Goal: Task Accomplishment & Management: Manage account settings

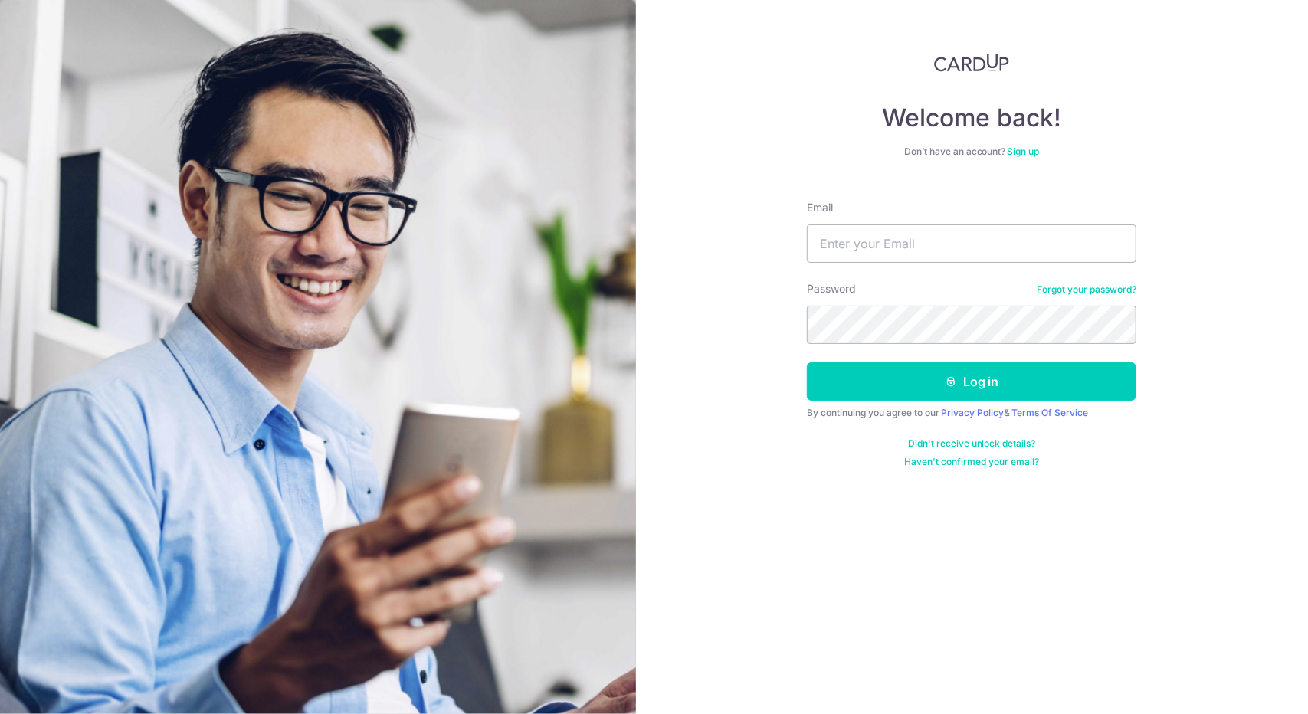
click at [1025, 147] on link "Sign up" at bounding box center [1024, 151] width 32 height 11
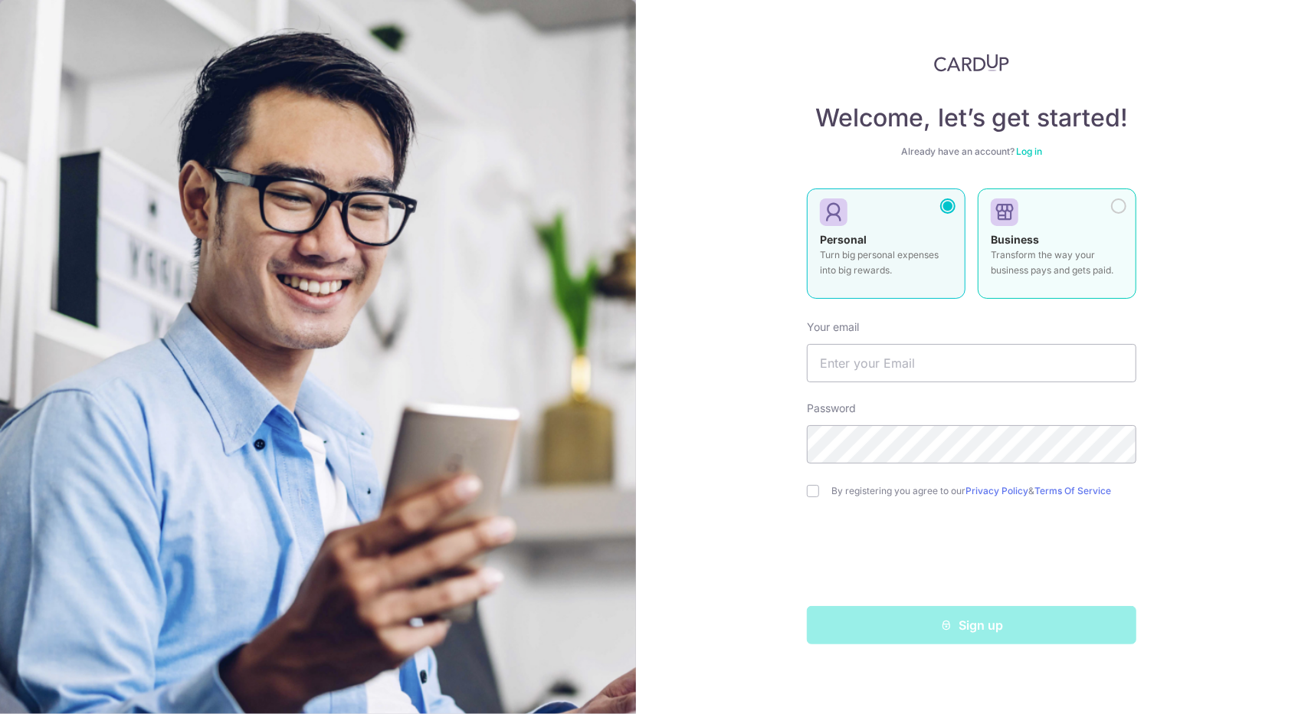
click at [1041, 222] on div at bounding box center [1051, 213] width 120 height 23
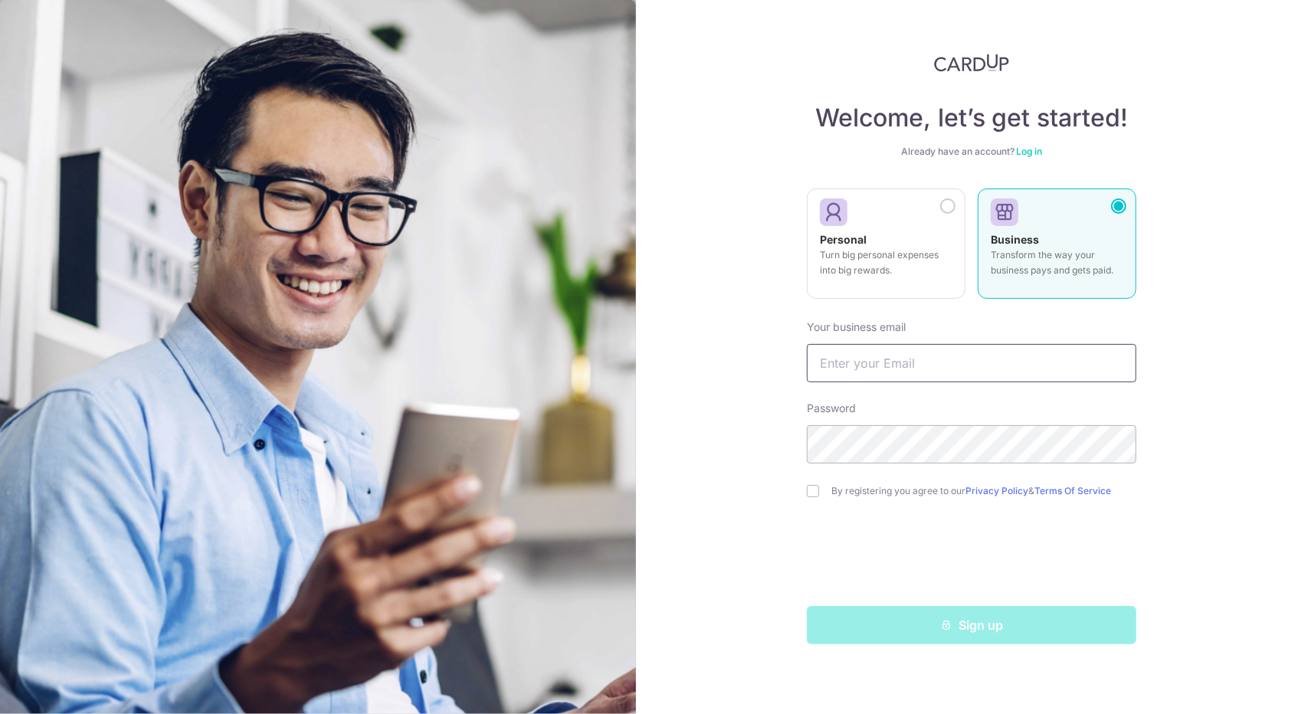
click at [919, 350] on input "text" at bounding box center [972, 363] width 330 height 38
type input "[EMAIL_ADDRESS][DOMAIN_NAME]"
click at [851, 494] on label "By registering you agree to our Privacy Policy & Terms Of Service" at bounding box center [984, 491] width 305 height 12
click at [816, 498] on div "By registering you agree to our Privacy Policy & Terms Of Service" at bounding box center [972, 491] width 330 height 18
click at [814, 494] on input "checkbox" at bounding box center [813, 491] width 12 height 12
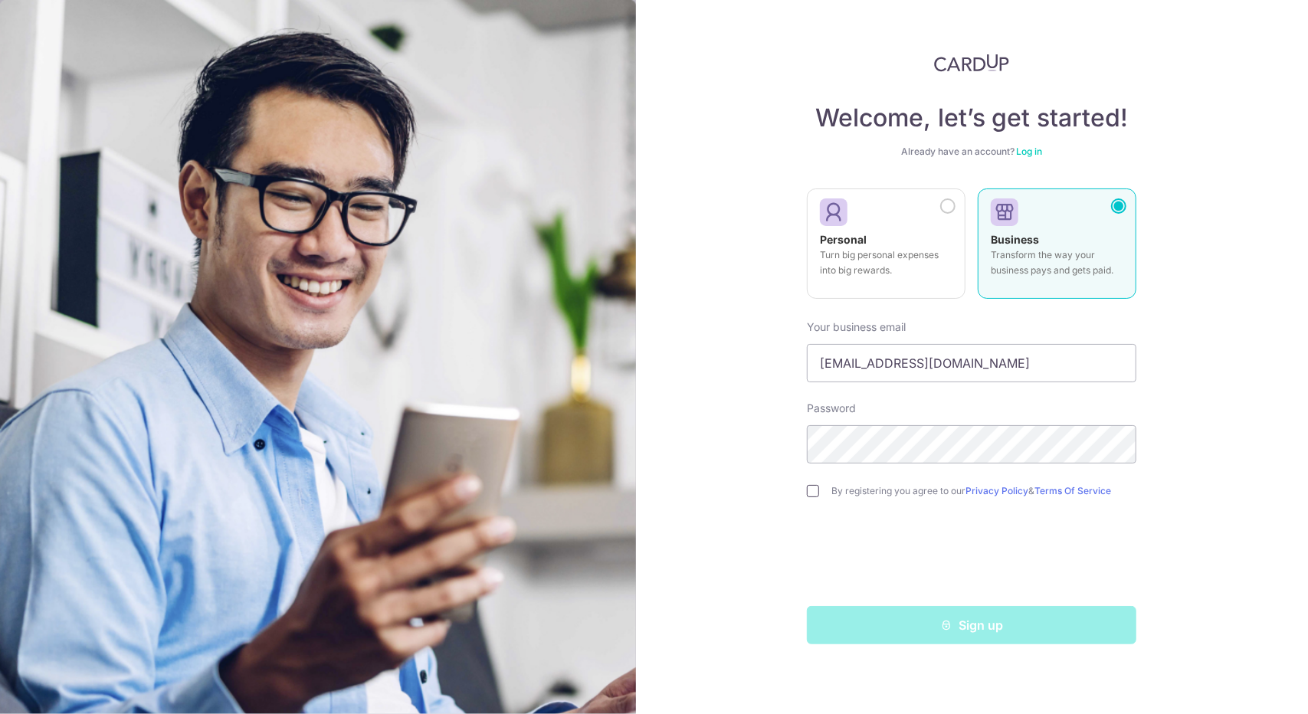
checkbox input "true"
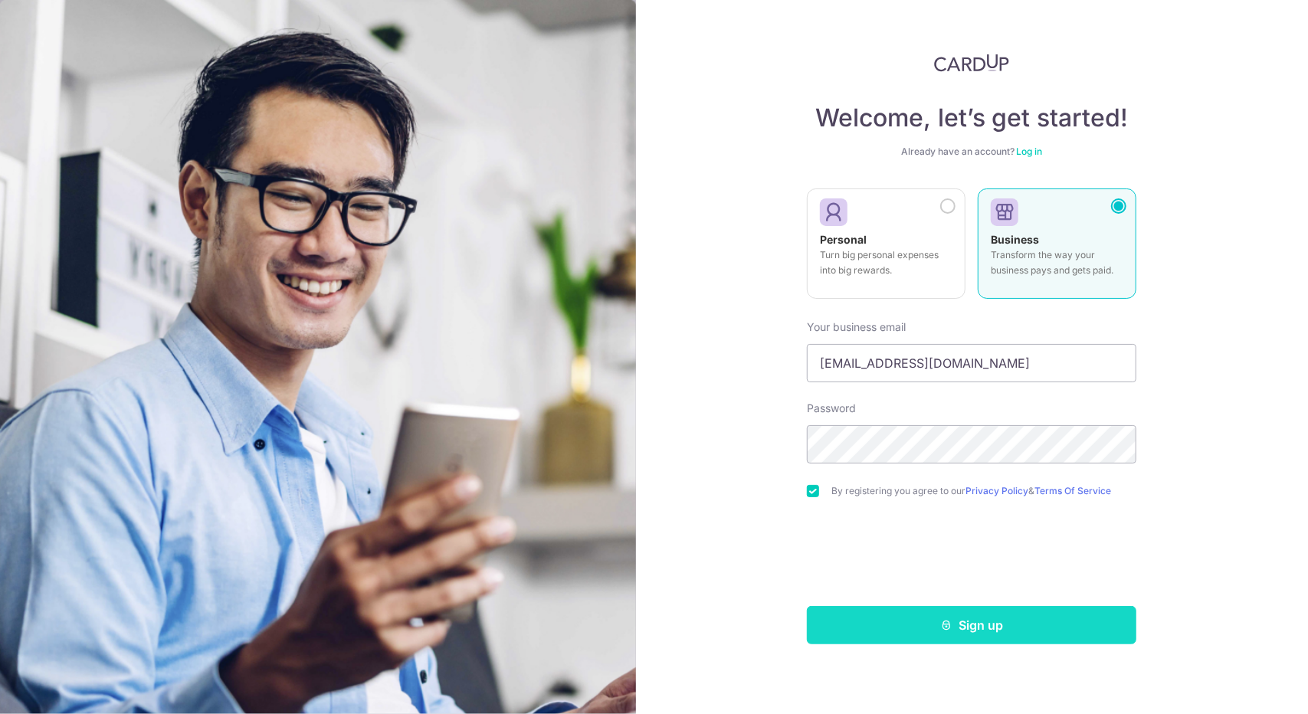
click at [927, 623] on button "Sign up" at bounding box center [972, 625] width 330 height 38
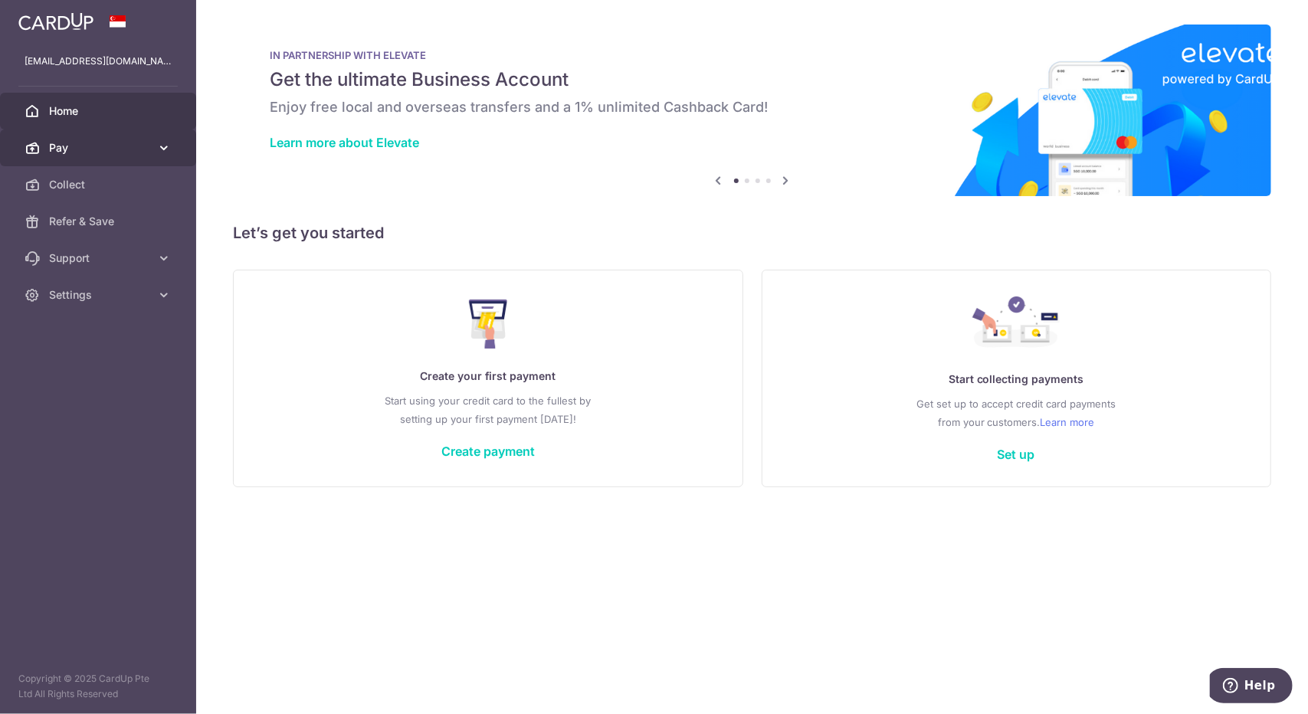
click at [124, 153] on span "Pay" at bounding box center [99, 147] width 101 height 15
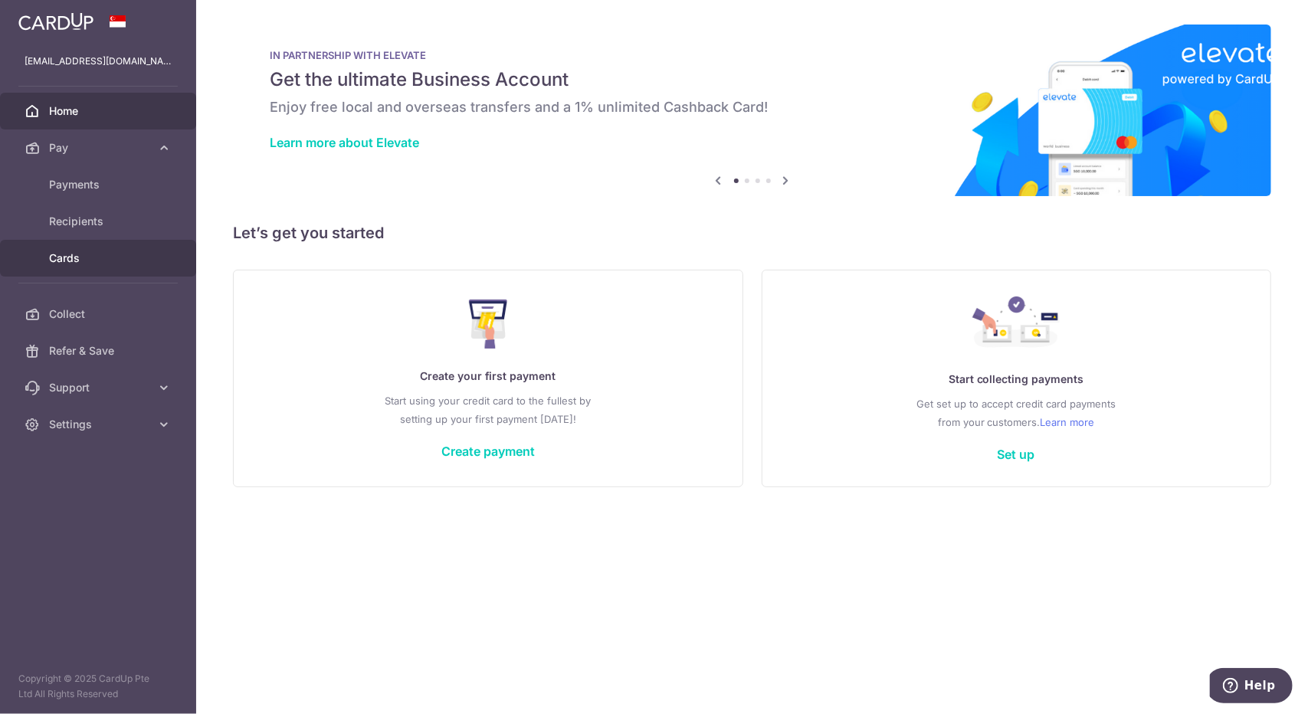
click at [109, 259] on span "Cards" at bounding box center [99, 258] width 101 height 15
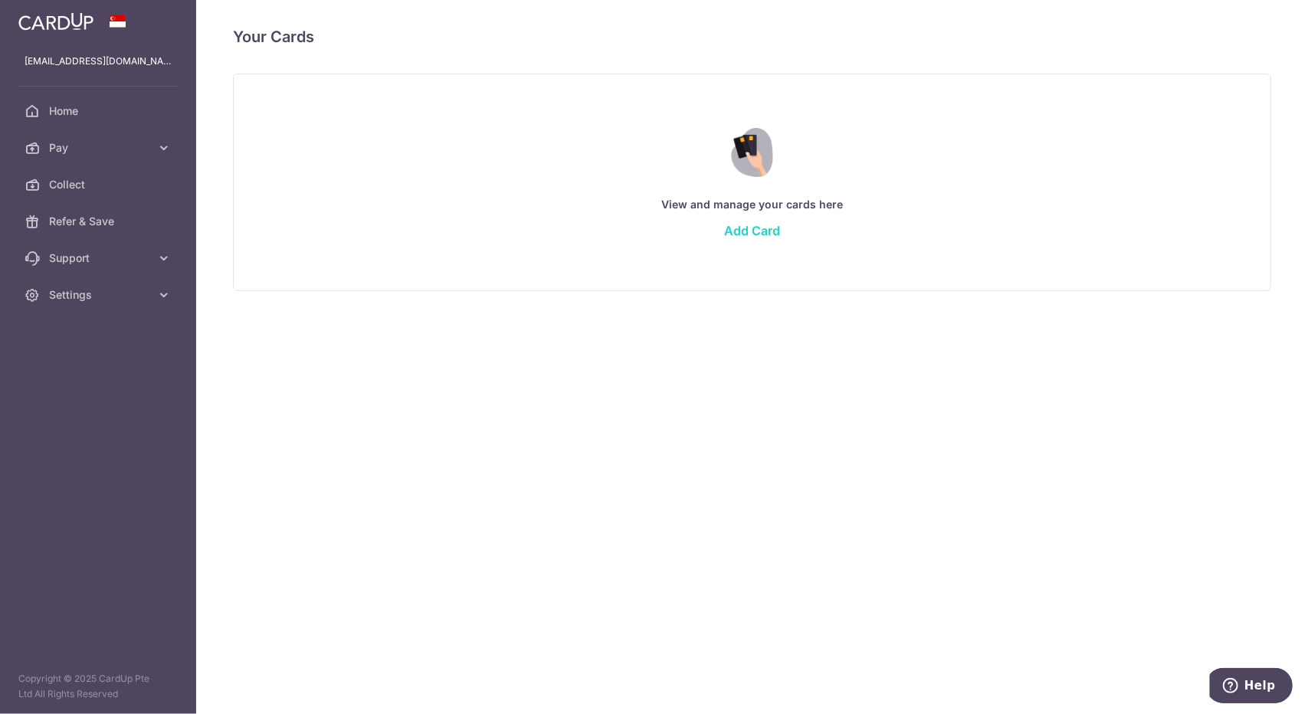
click at [756, 232] on link "Add Card" at bounding box center [752, 230] width 56 height 15
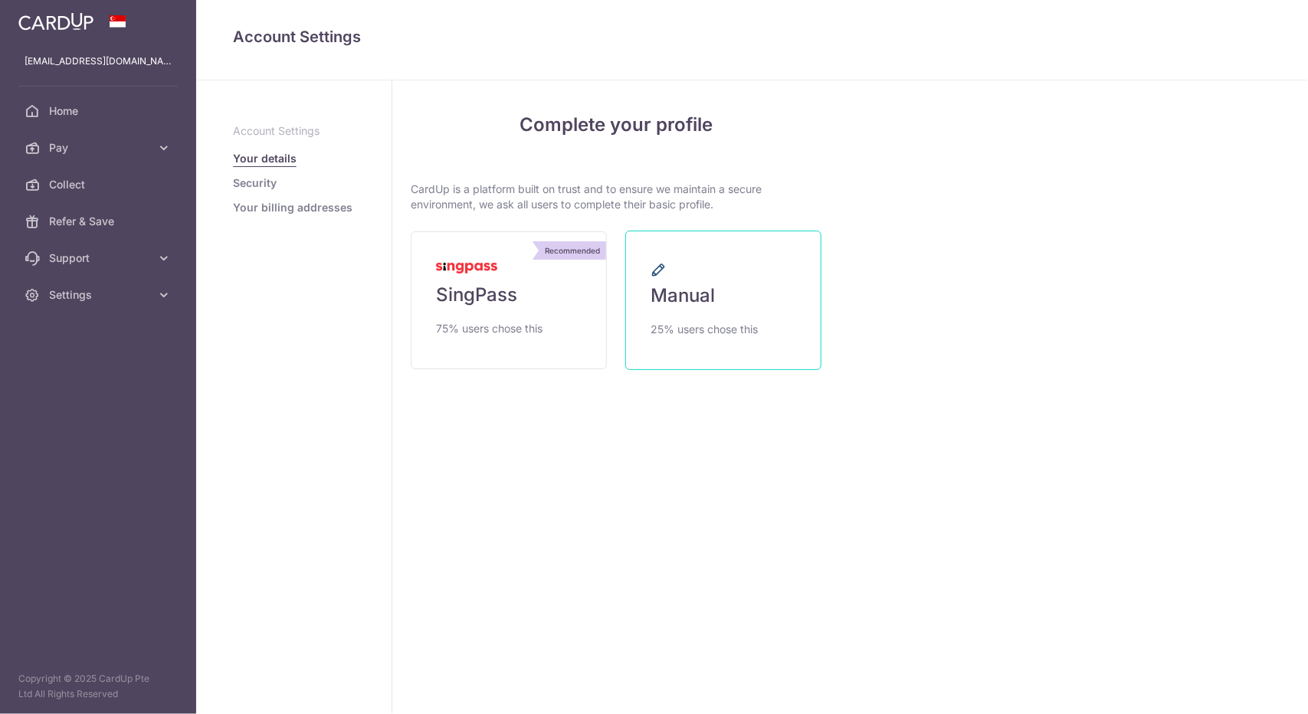
click at [756, 232] on link "Manual 25% users chose this" at bounding box center [723, 301] width 196 height 140
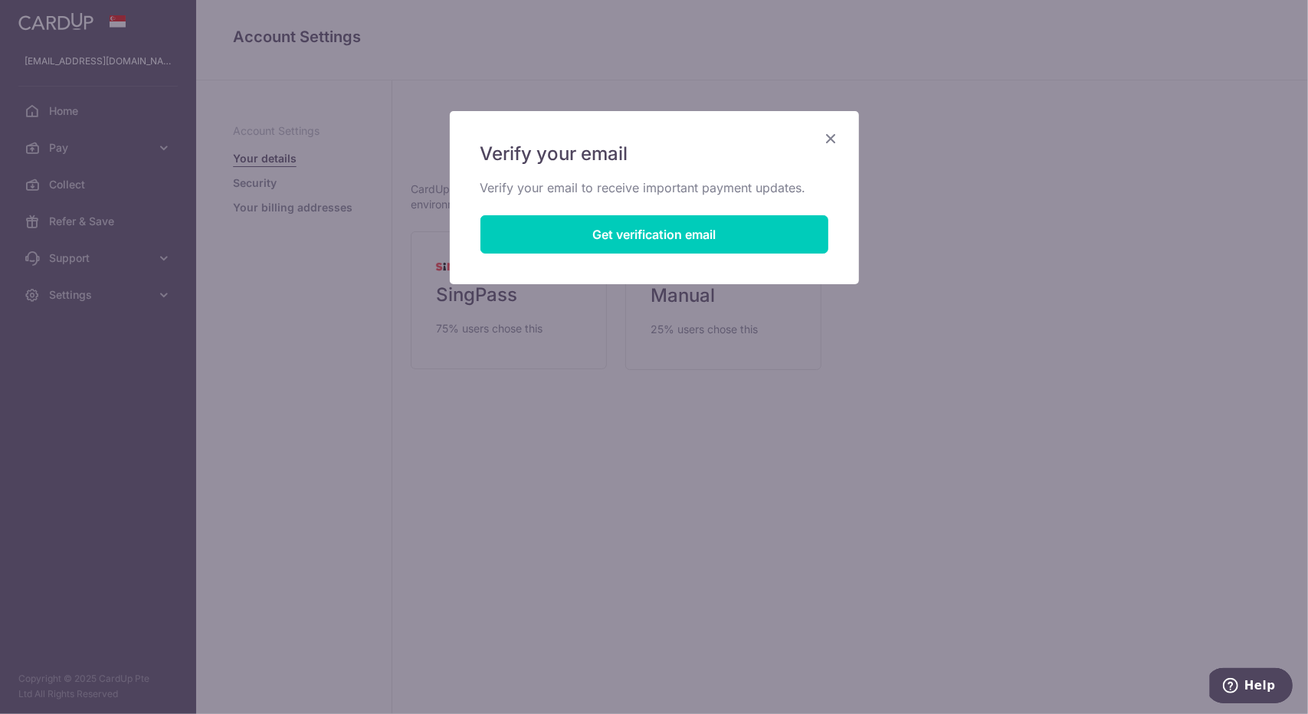
click at [827, 142] on icon "Close" at bounding box center [831, 138] width 18 height 19
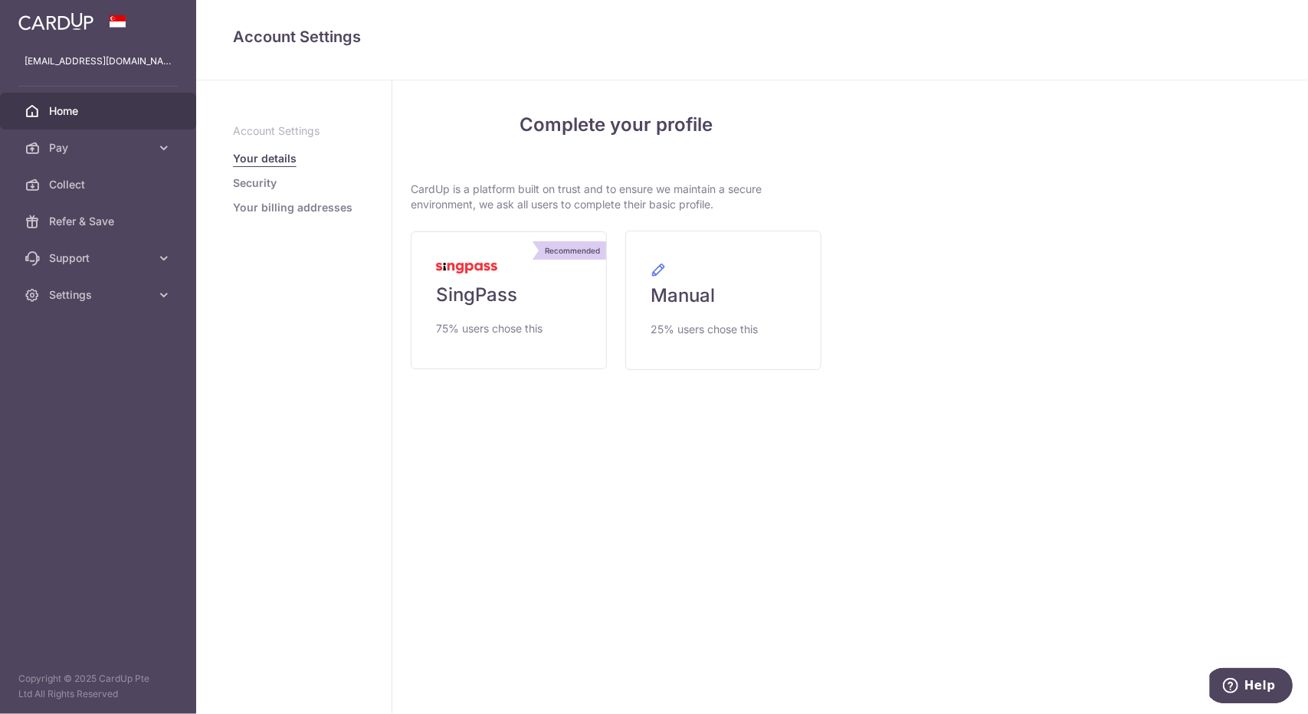
click at [82, 103] on span "Home" at bounding box center [99, 110] width 101 height 15
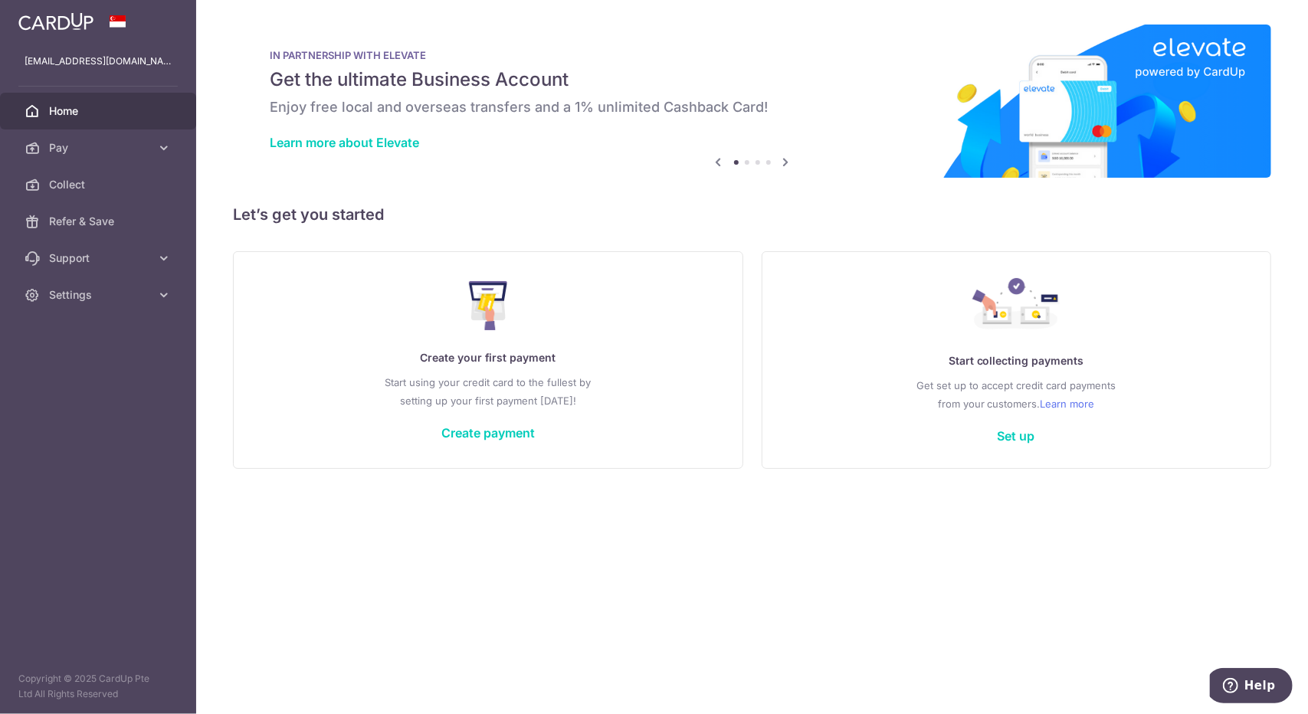
click at [125, 146] on span "Pay" at bounding box center [99, 147] width 101 height 15
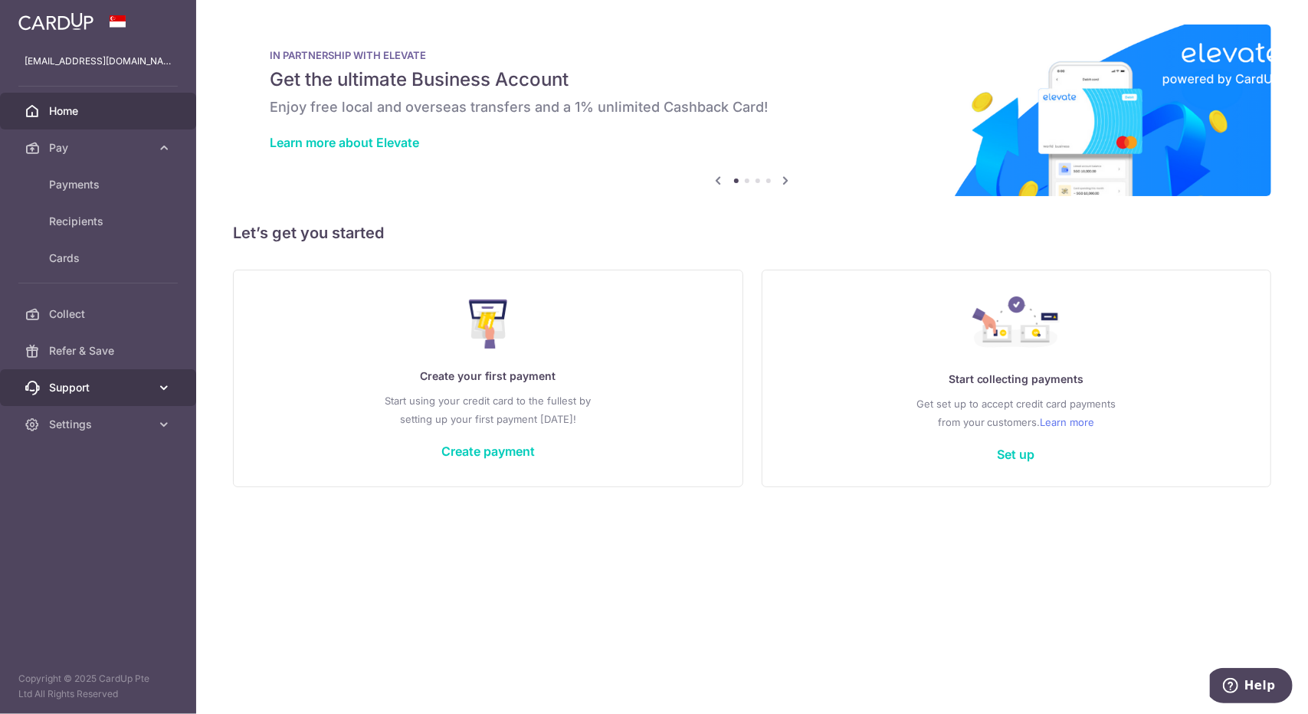
click at [149, 388] on span "Support" at bounding box center [99, 387] width 101 height 15
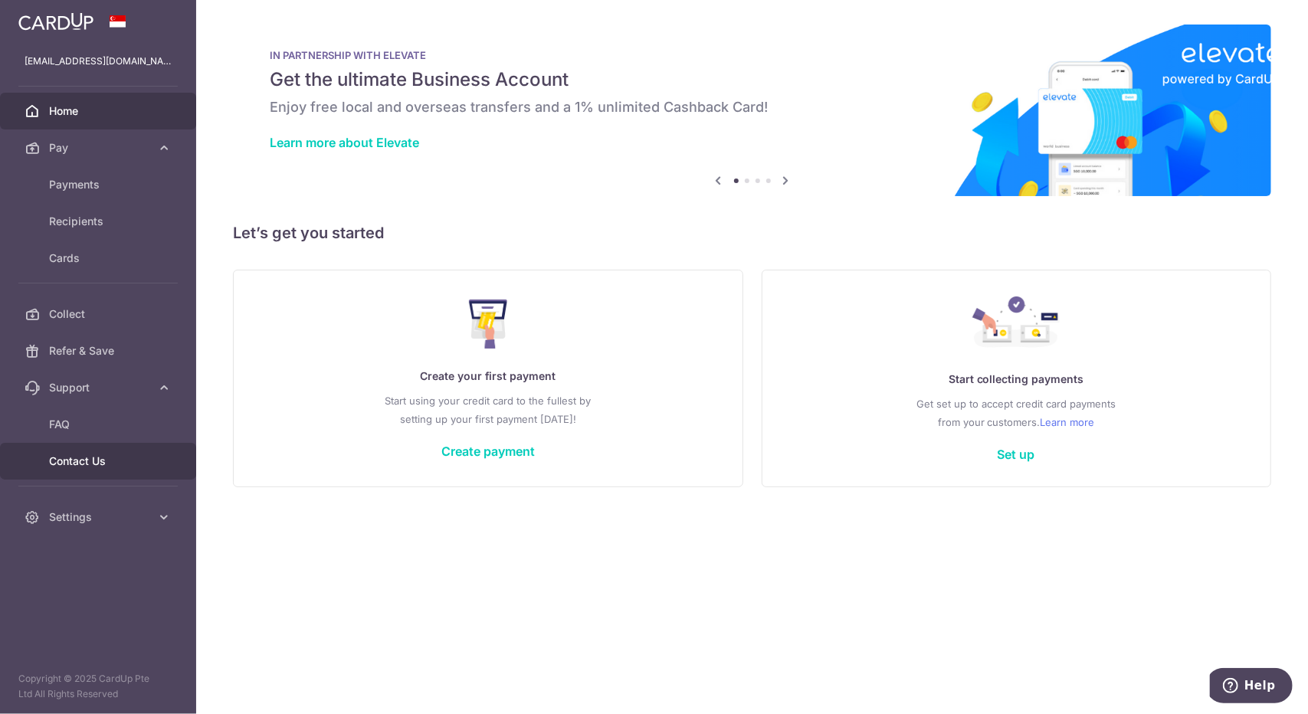
click at [136, 450] on link "Contact Us" at bounding box center [98, 461] width 196 height 37
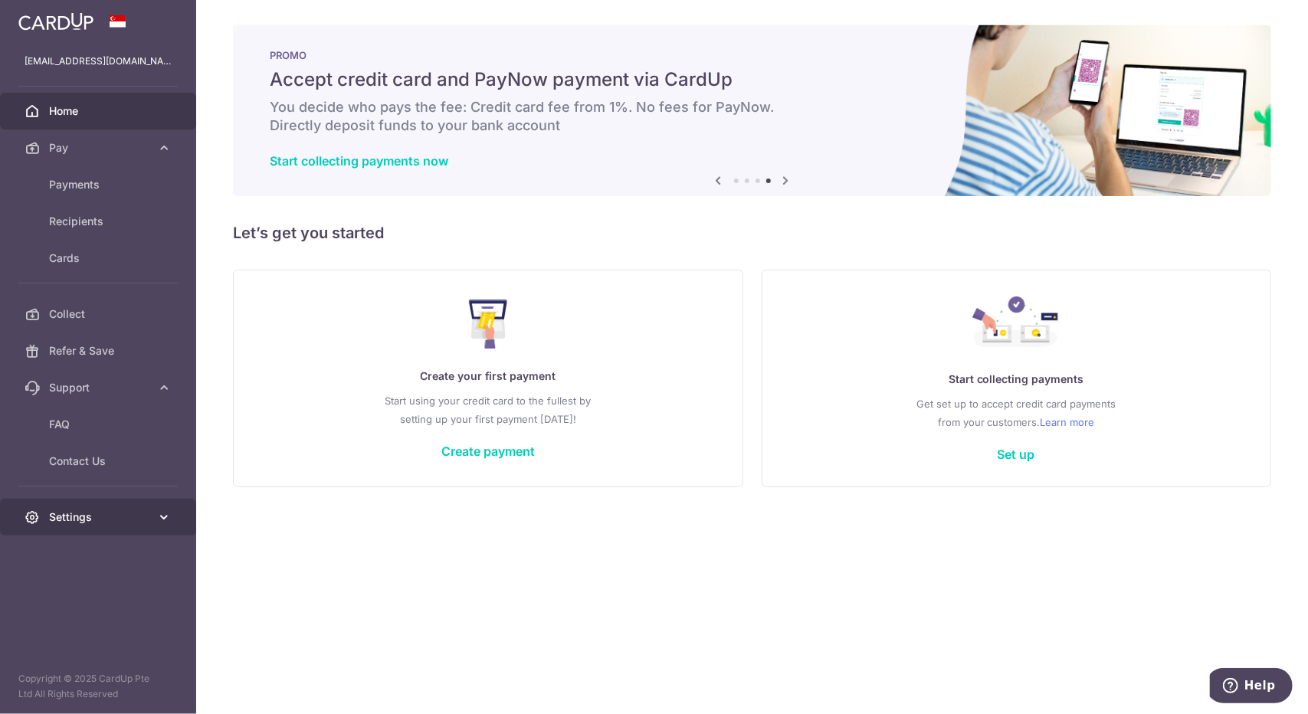
click at [123, 517] on span "Settings" at bounding box center [99, 517] width 101 height 15
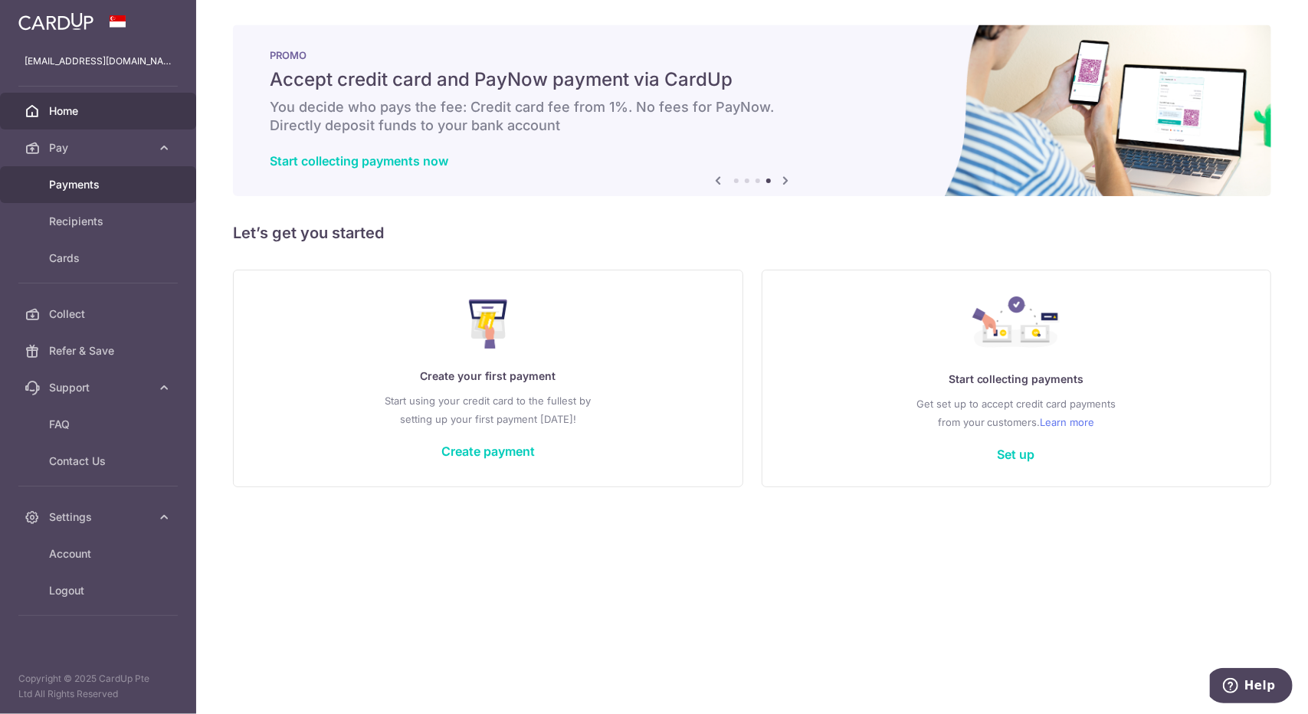
click at [77, 192] on link "Payments" at bounding box center [98, 184] width 196 height 37
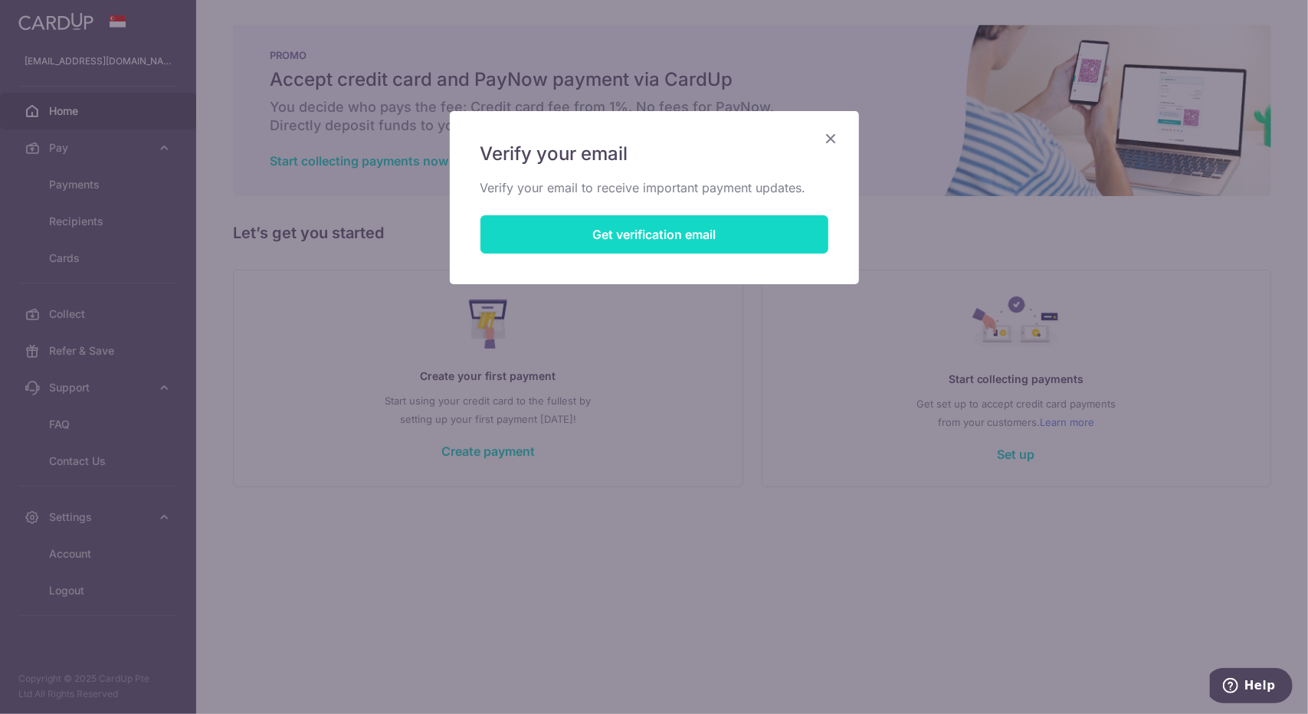
click at [681, 235] on button "Get verification email" at bounding box center [655, 234] width 348 height 38
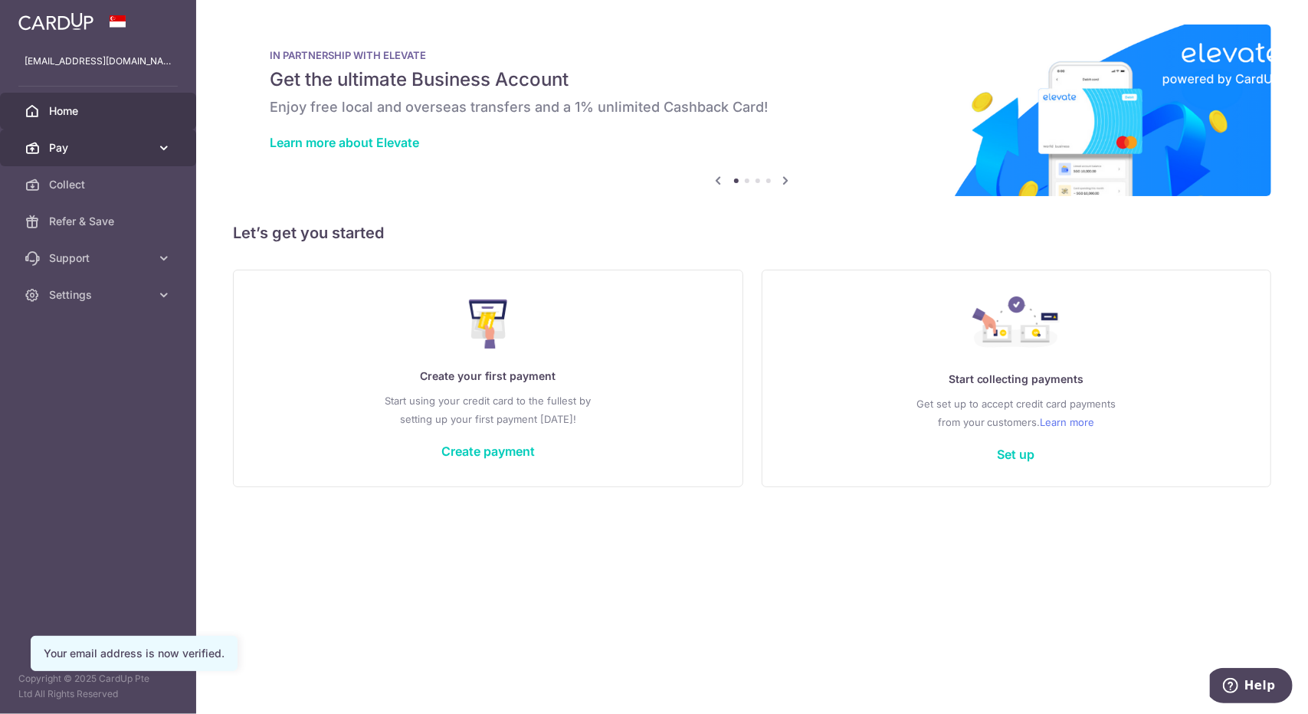
click at [110, 158] on link "Pay" at bounding box center [98, 148] width 196 height 37
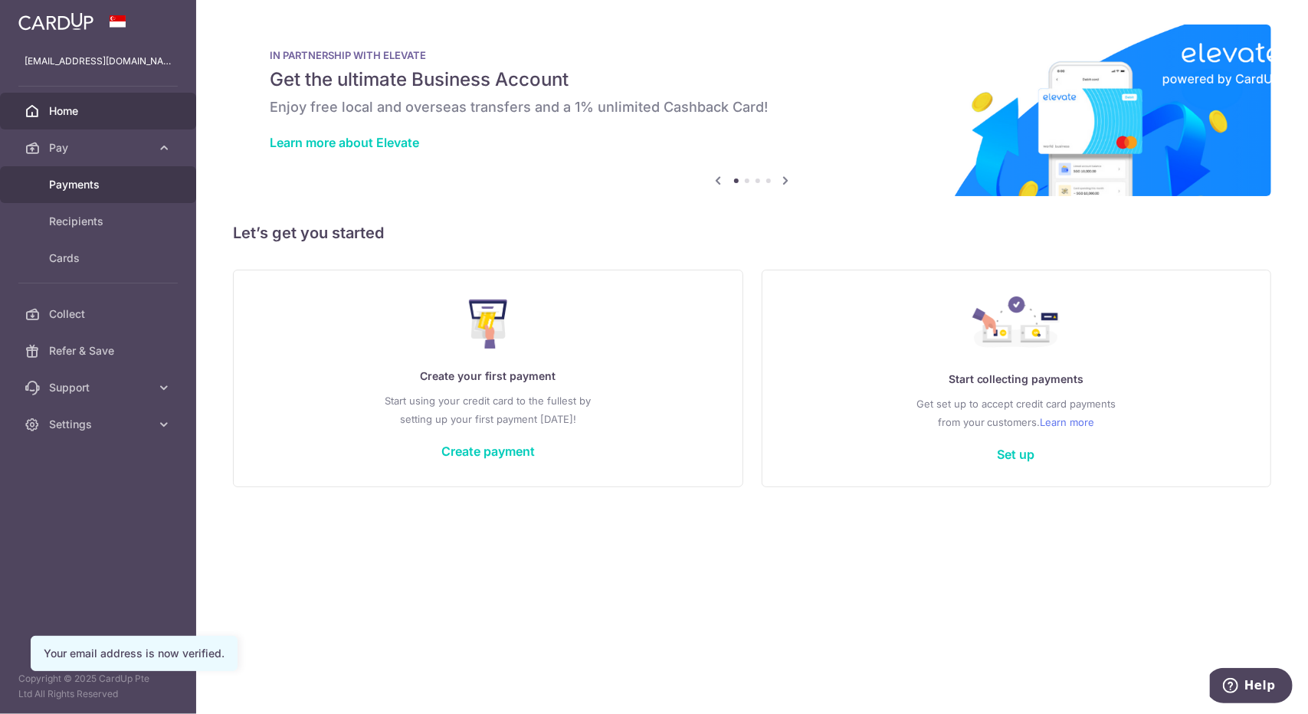
click at [107, 186] on span "Payments" at bounding box center [99, 184] width 101 height 15
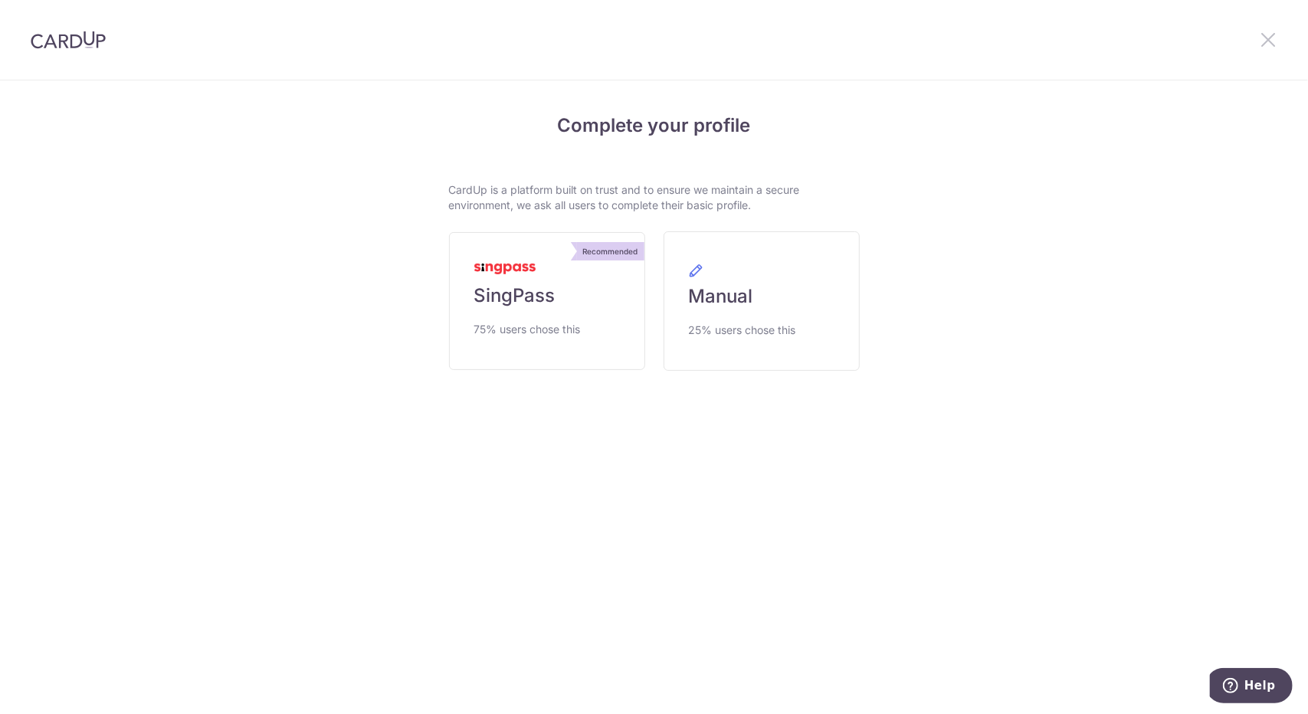
click at [1274, 36] on icon at bounding box center [1268, 39] width 18 height 19
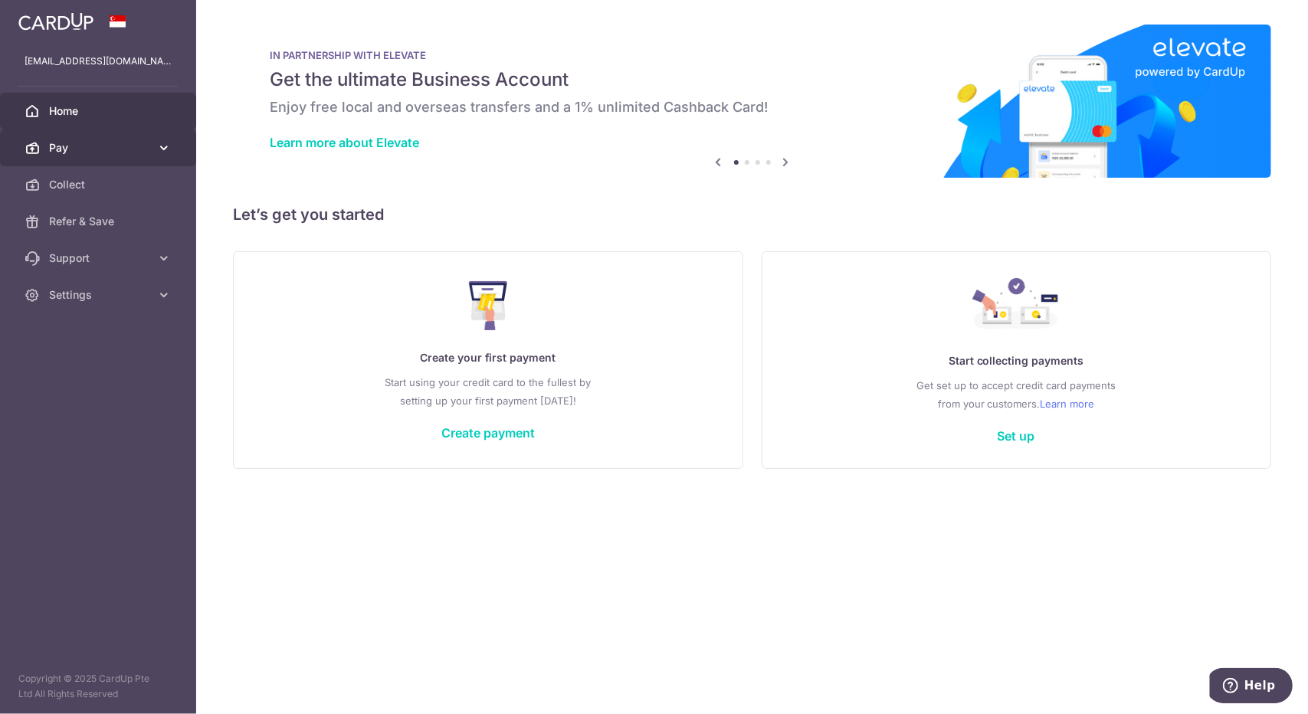
click at [133, 145] on span "Pay" at bounding box center [99, 147] width 101 height 15
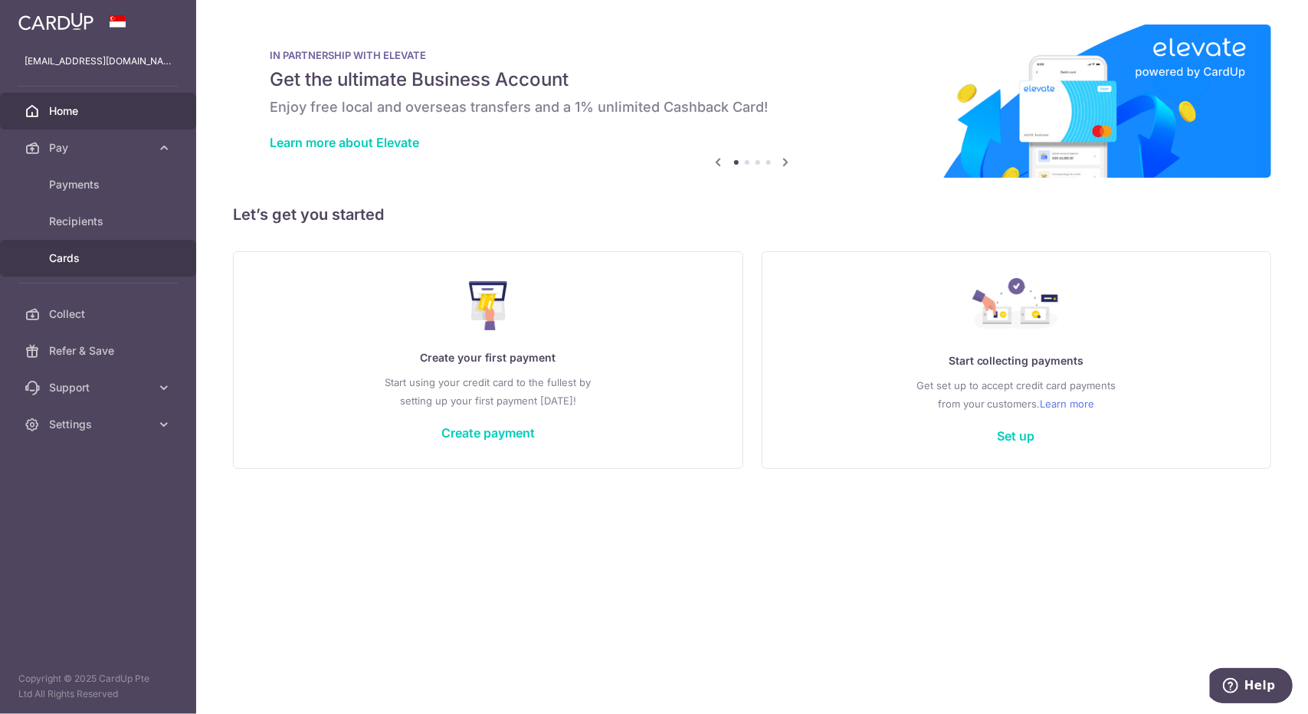
click at [117, 269] on link "Cards" at bounding box center [98, 258] width 196 height 37
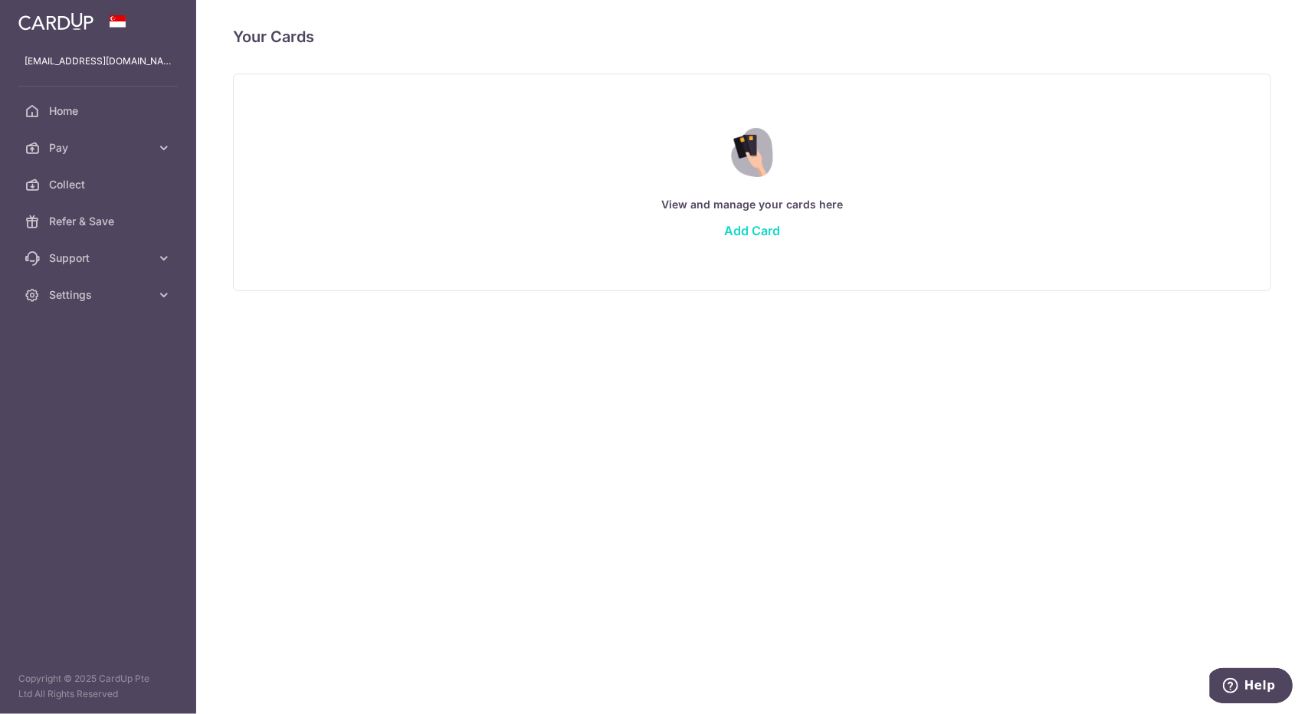
click at [744, 233] on link "Add Card" at bounding box center [752, 230] width 56 height 15
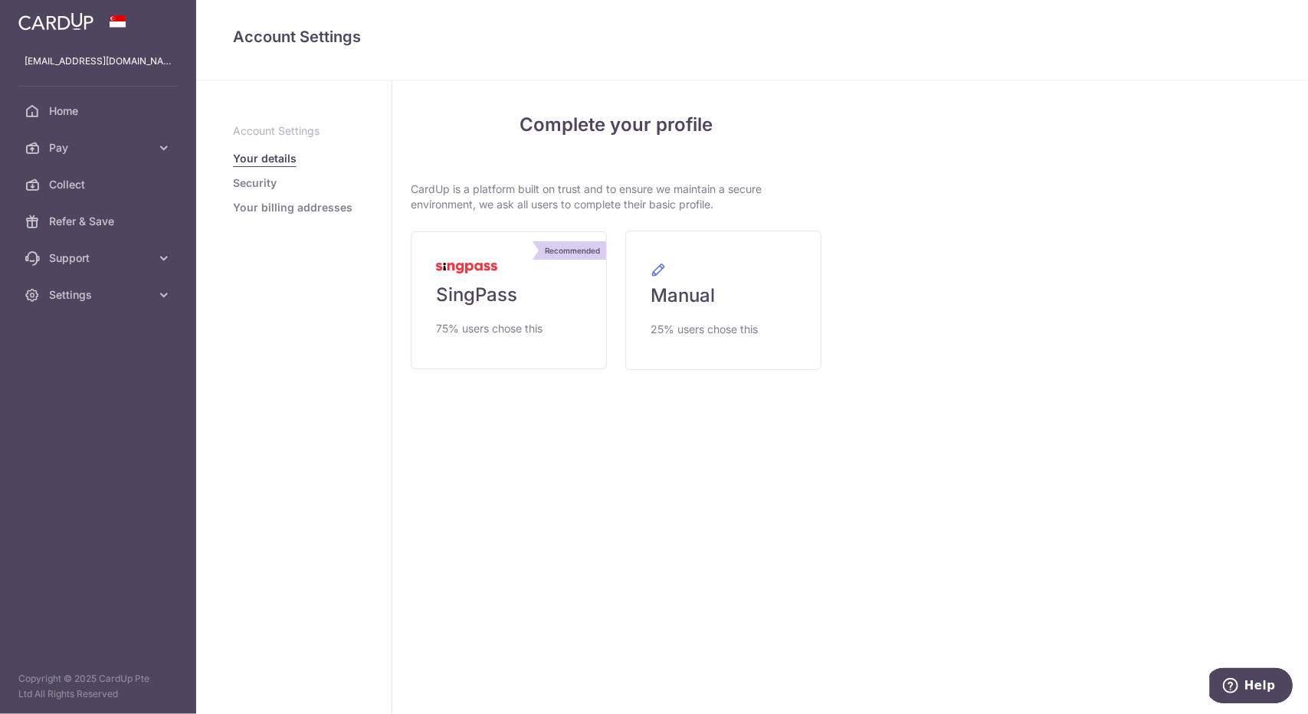
click at [253, 186] on link "Security" at bounding box center [255, 183] width 44 height 15
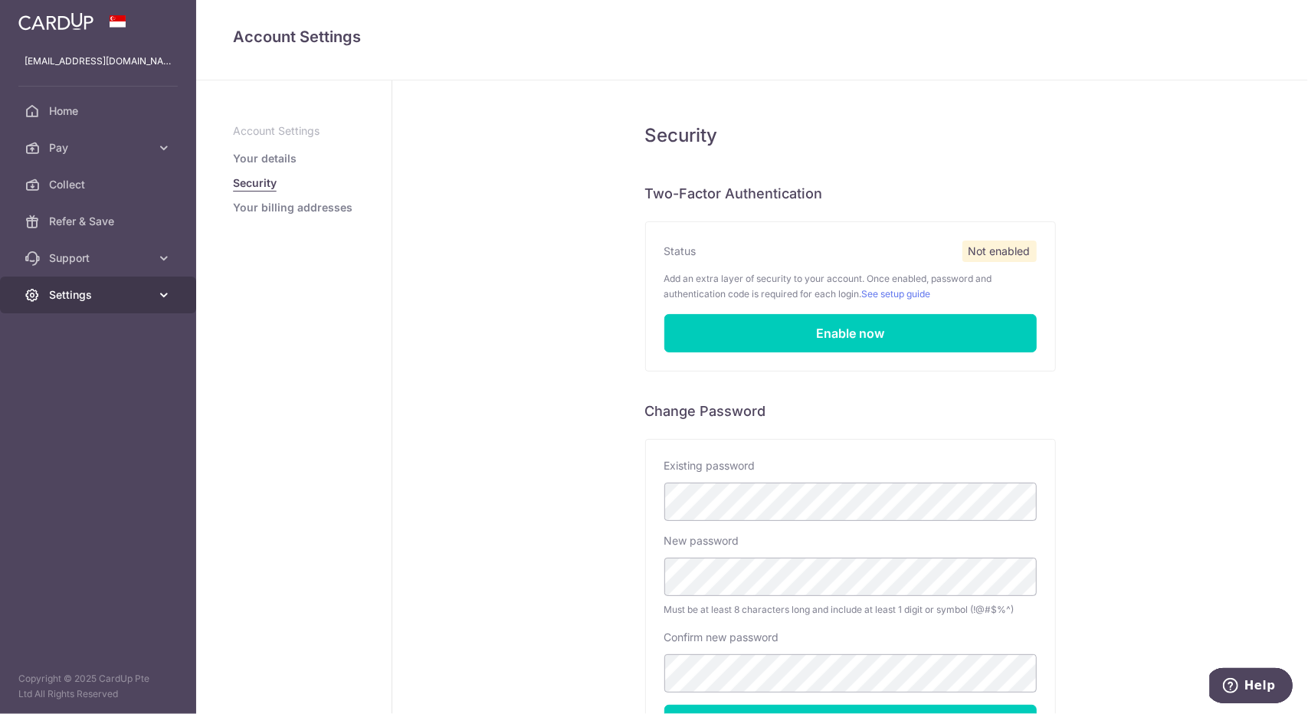
click at [144, 304] on link "Settings" at bounding box center [98, 295] width 196 height 37
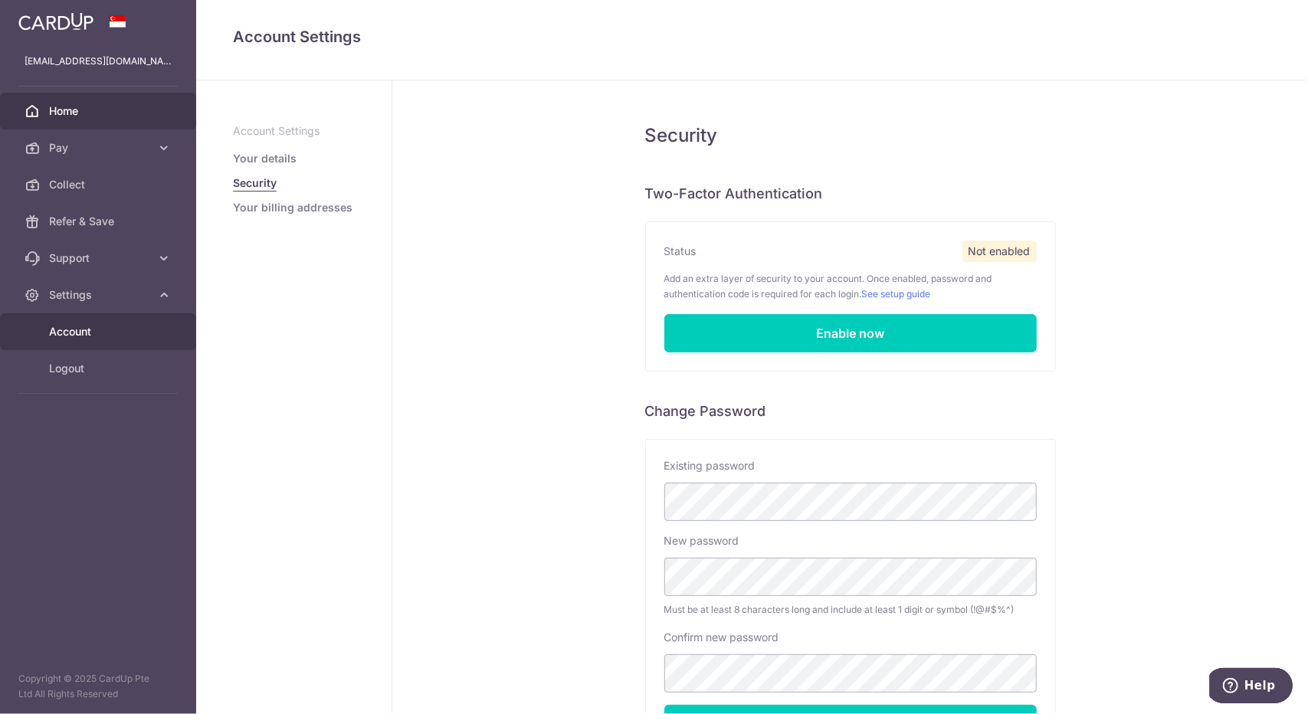
click at [106, 120] on link "Home" at bounding box center [98, 111] width 196 height 37
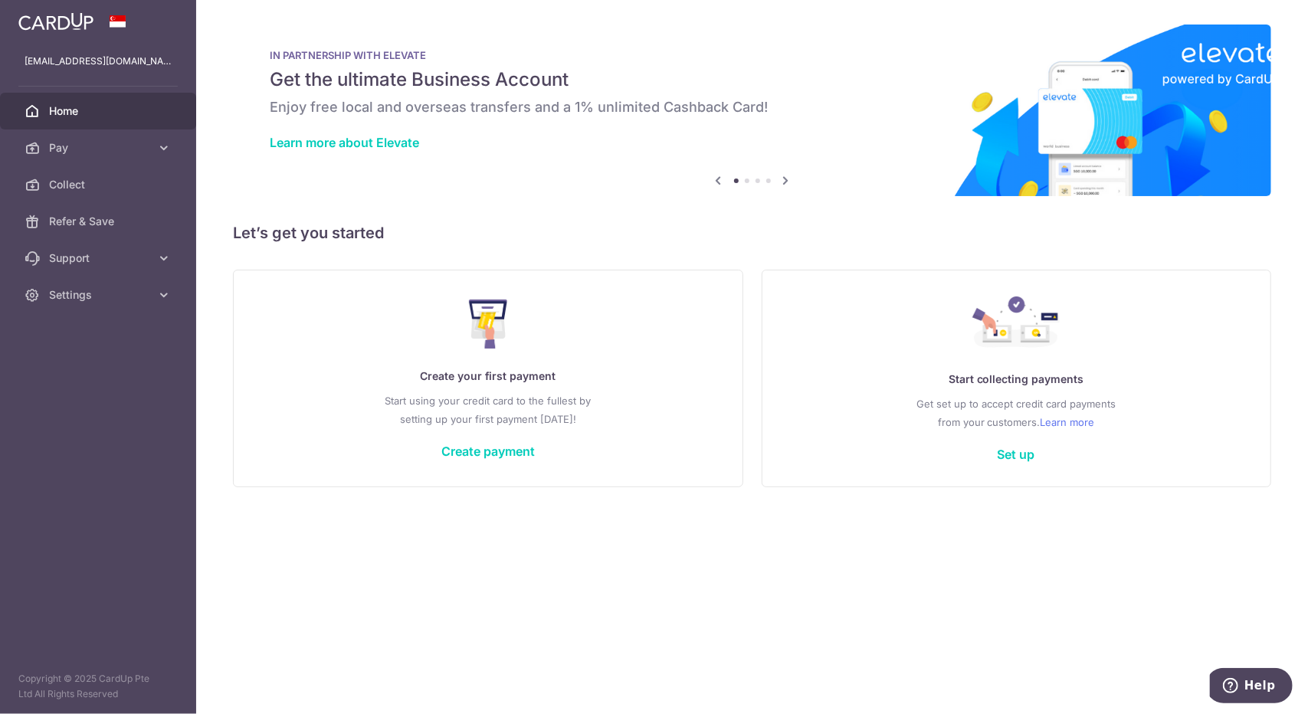
click at [789, 179] on icon at bounding box center [786, 180] width 18 height 19
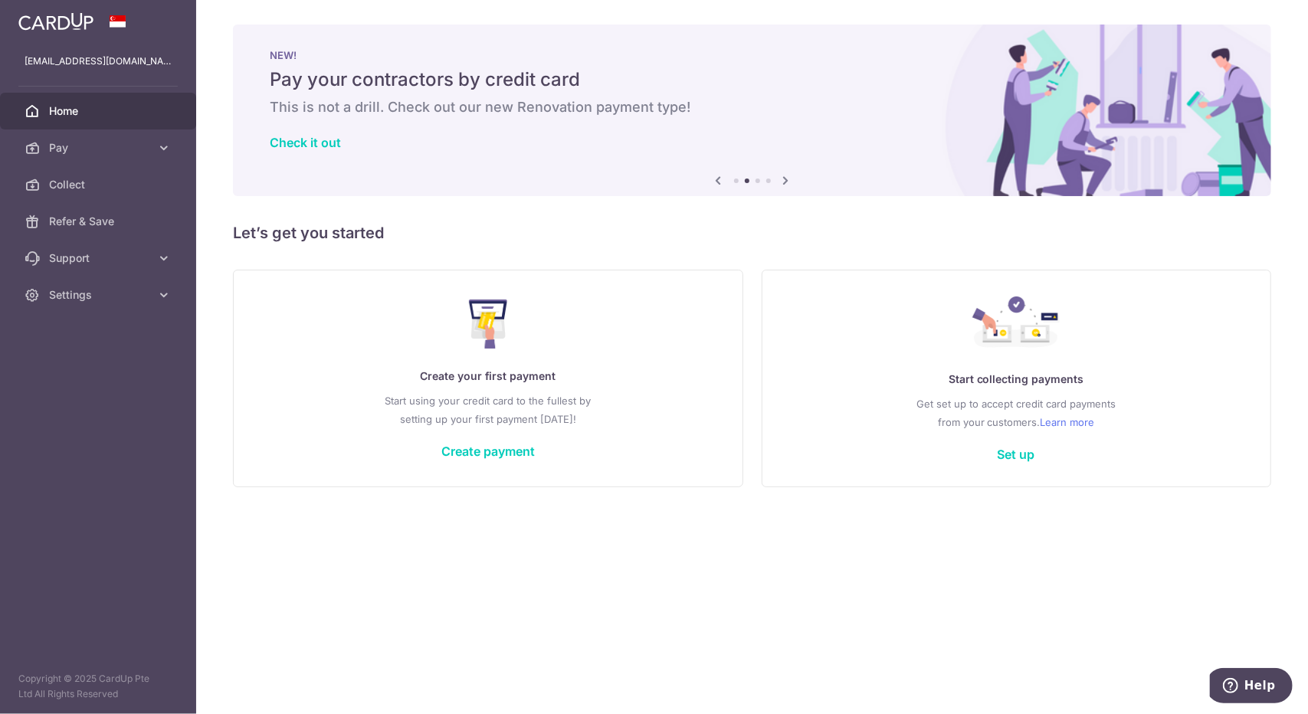
click at [789, 179] on icon at bounding box center [786, 180] width 18 height 19
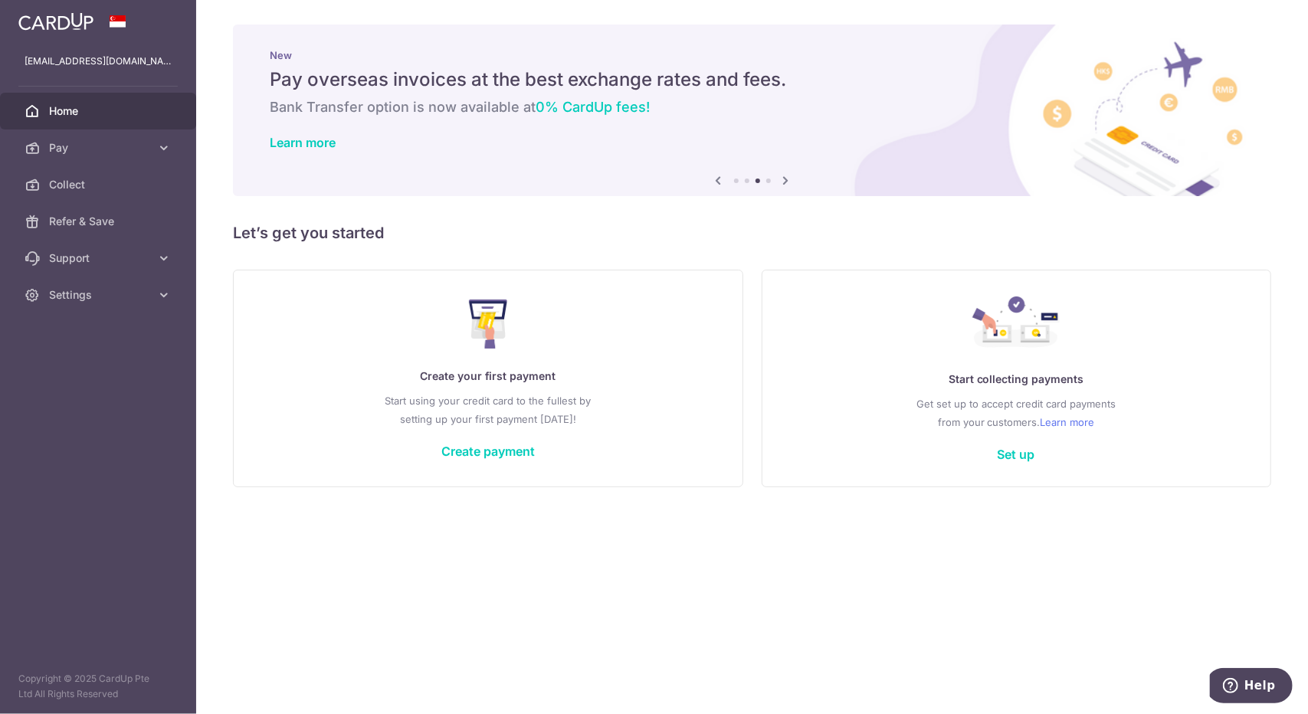
click at [789, 179] on icon at bounding box center [786, 180] width 18 height 19
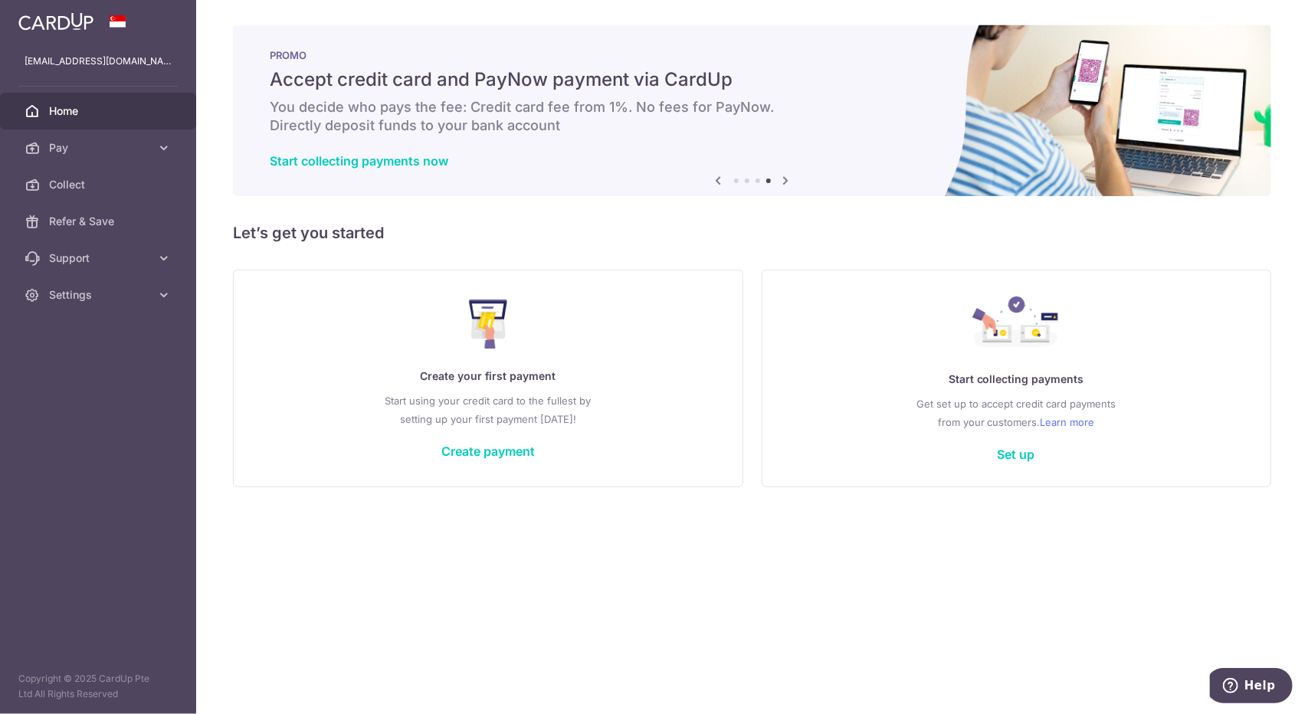
click at [789, 179] on icon at bounding box center [786, 180] width 18 height 19
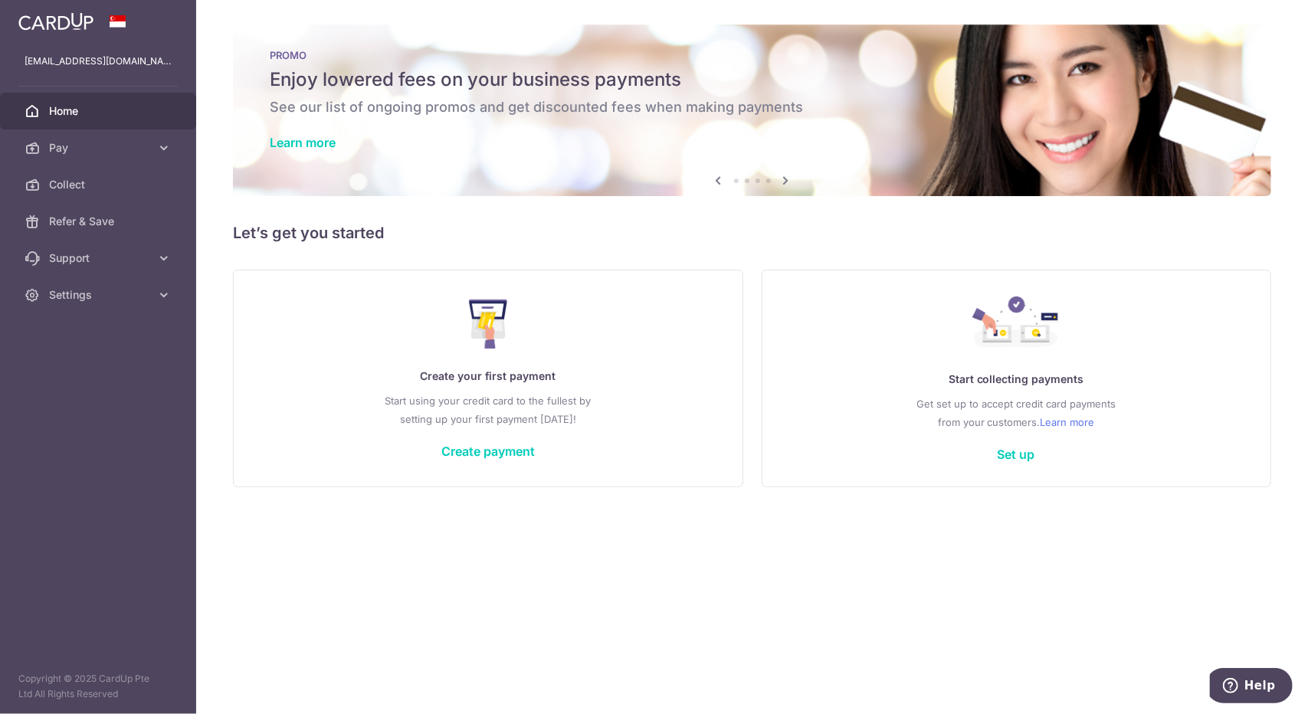
click at [720, 177] on icon at bounding box center [719, 180] width 18 height 19
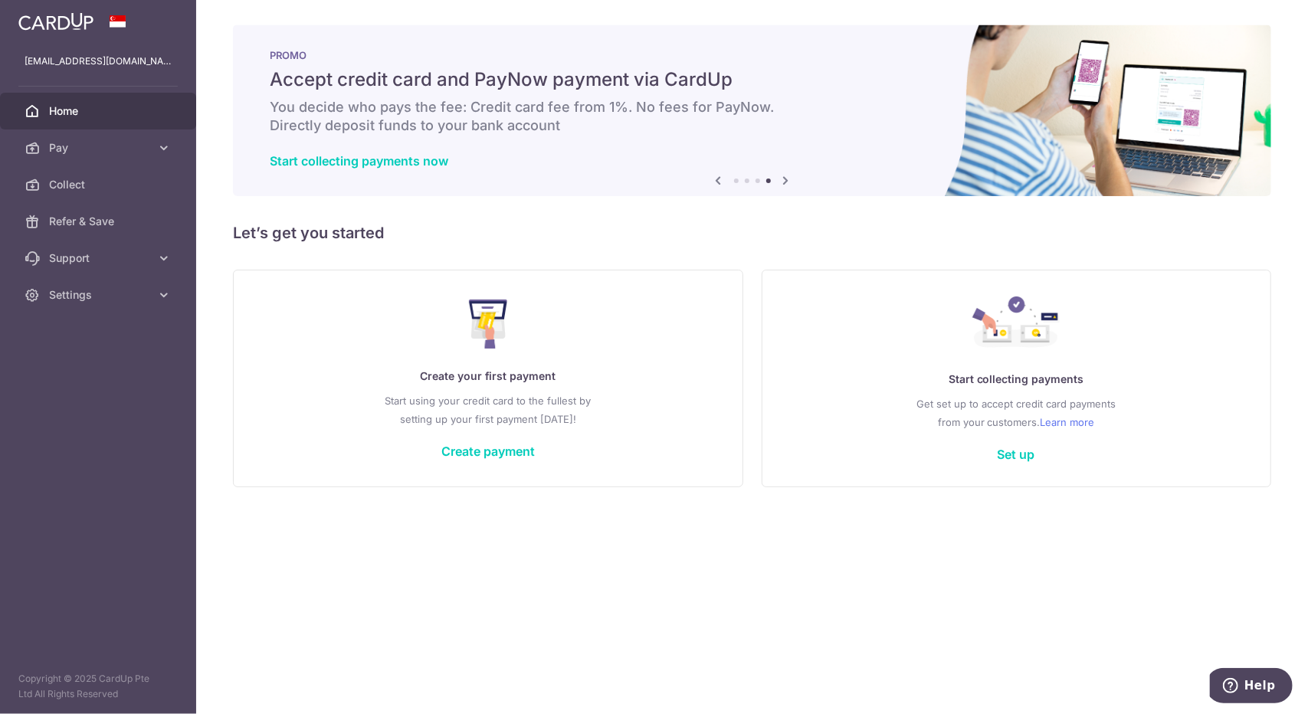
click at [786, 181] on icon at bounding box center [786, 180] width 18 height 19
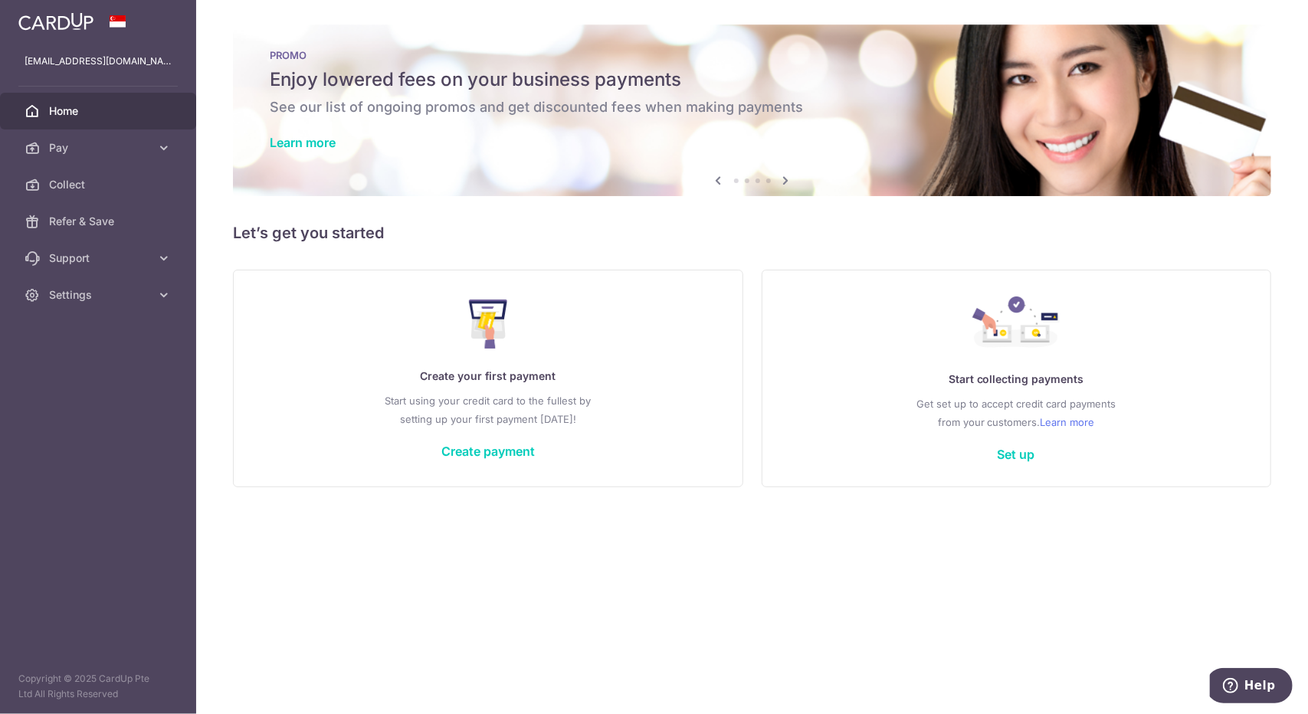
click at [786, 181] on icon at bounding box center [786, 180] width 18 height 19
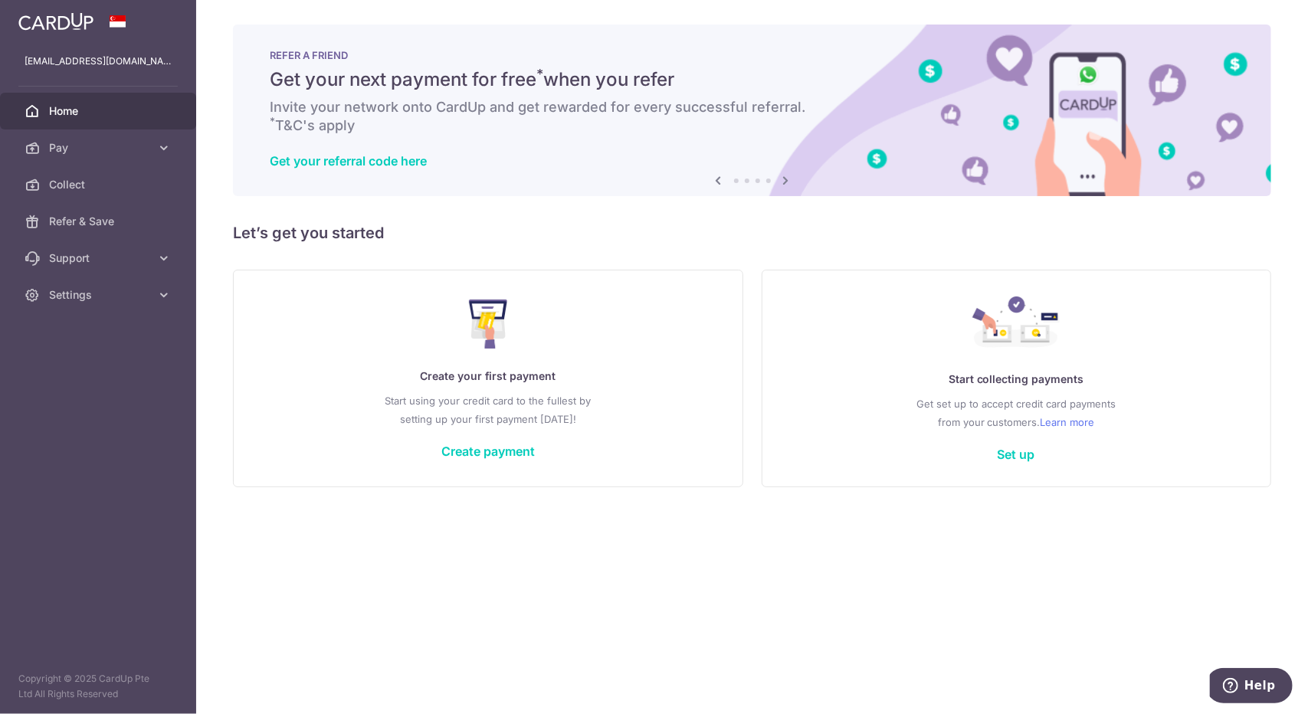
click at [786, 181] on icon at bounding box center [786, 180] width 18 height 19
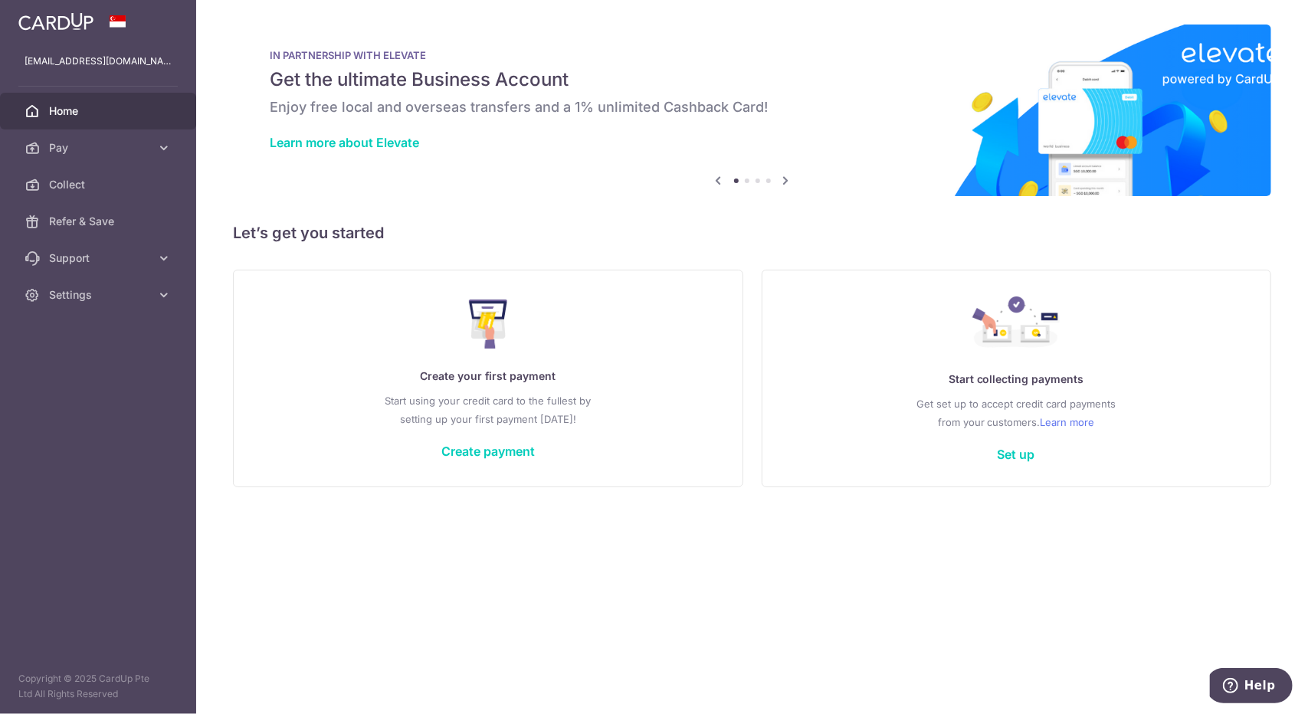
click at [786, 181] on icon at bounding box center [786, 180] width 18 height 19
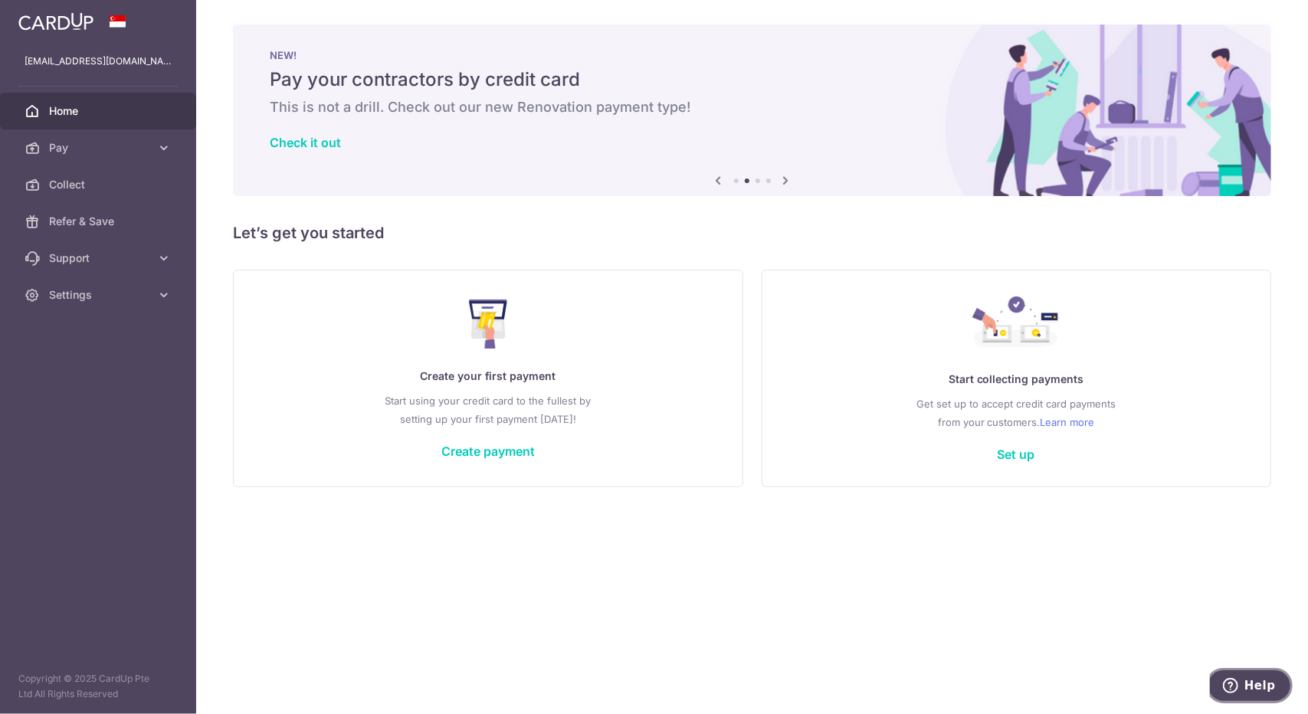
click at [1235, 684] on icon "Help" at bounding box center [1230, 685] width 15 height 15
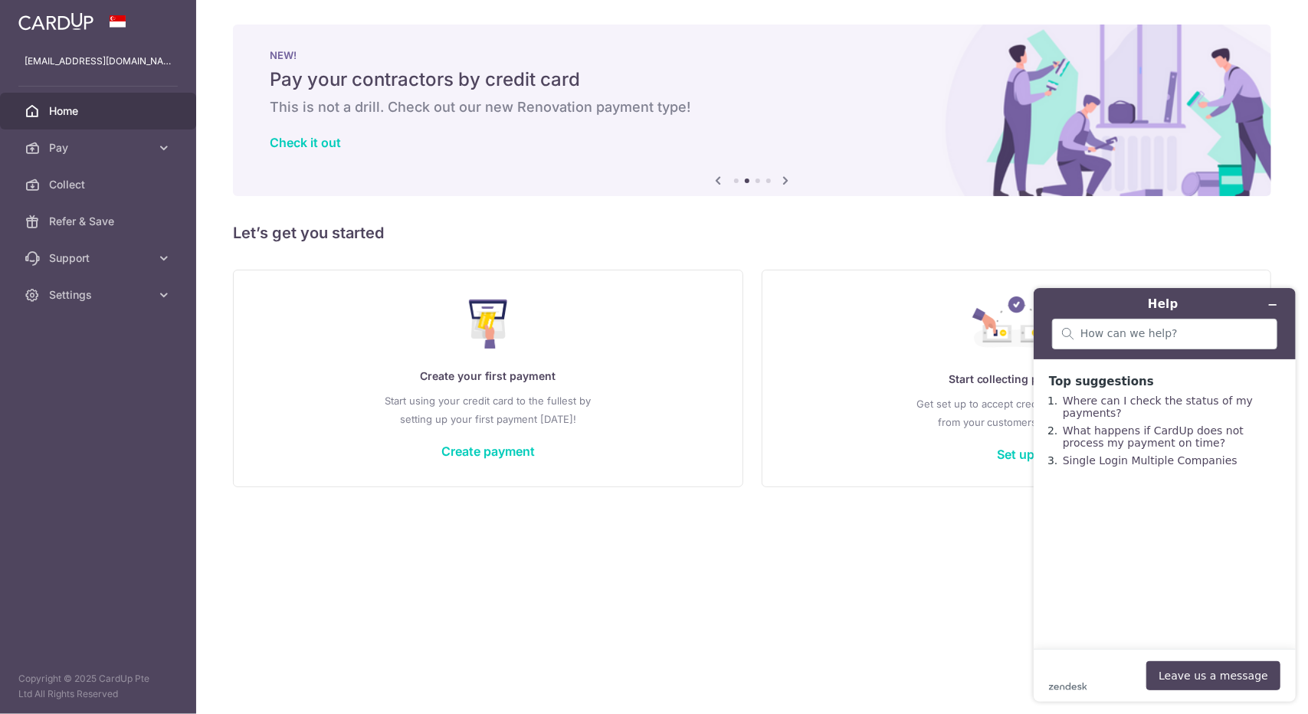
click at [986, 550] on div "× Pause Schedule Pause all future payments in this series Pause just this one p…" at bounding box center [752, 357] width 1112 height 714
